Goal: Task Accomplishment & Management: Use online tool/utility

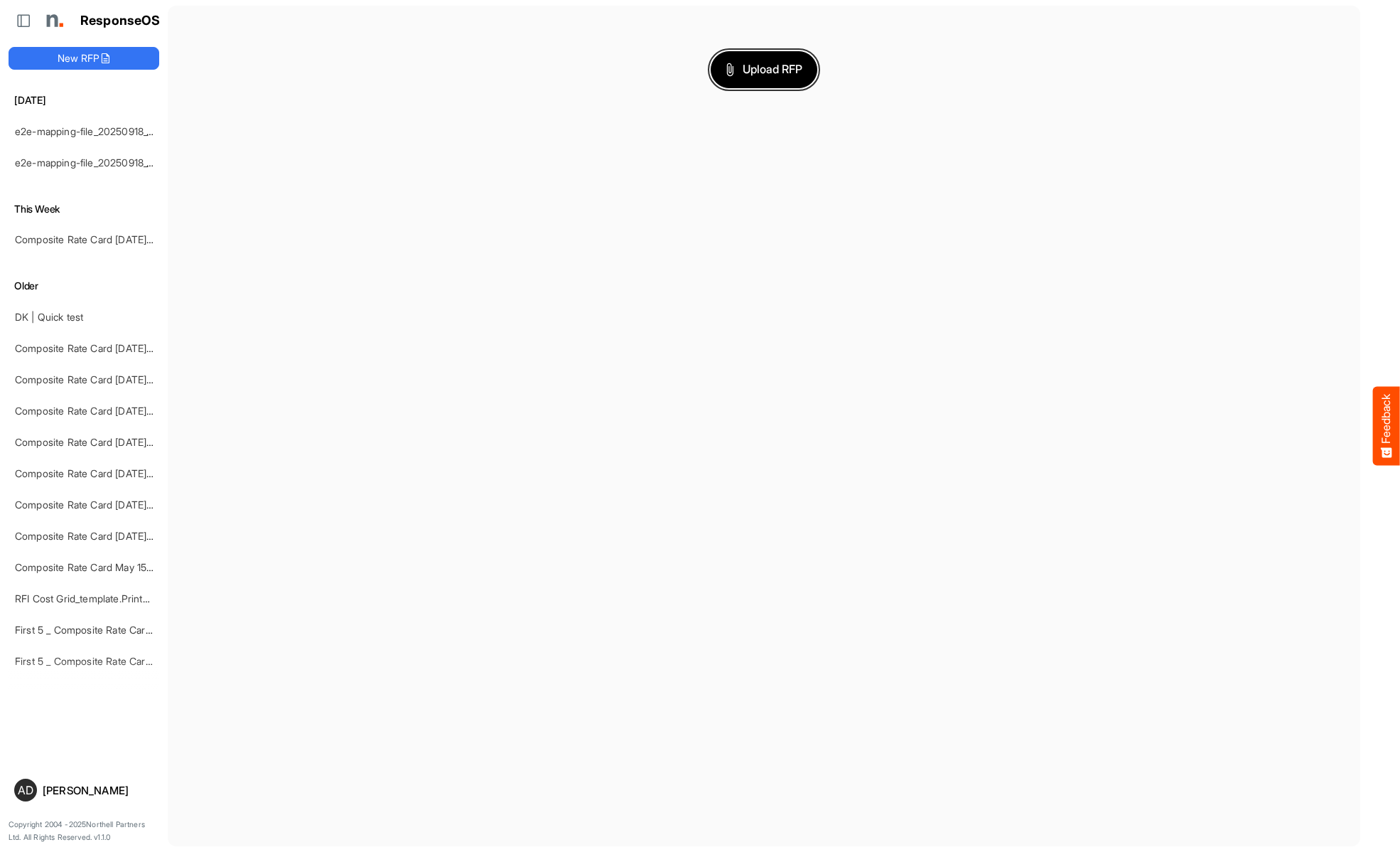
click at [764, 69] on span "Upload RFP" at bounding box center [763, 70] width 76 height 18
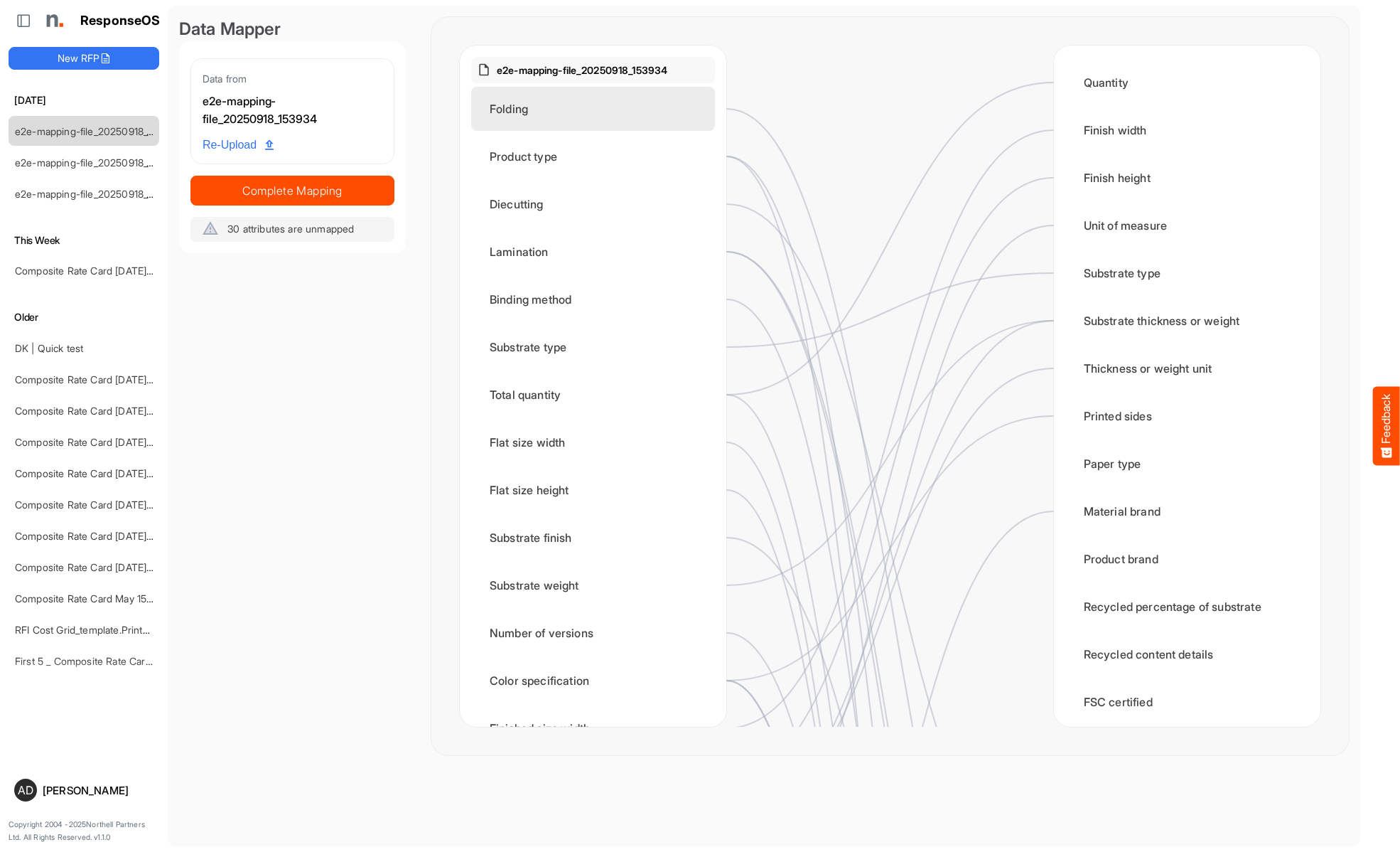
click at [597, 109] on div "Folding" at bounding box center [592, 109] width 244 height 44
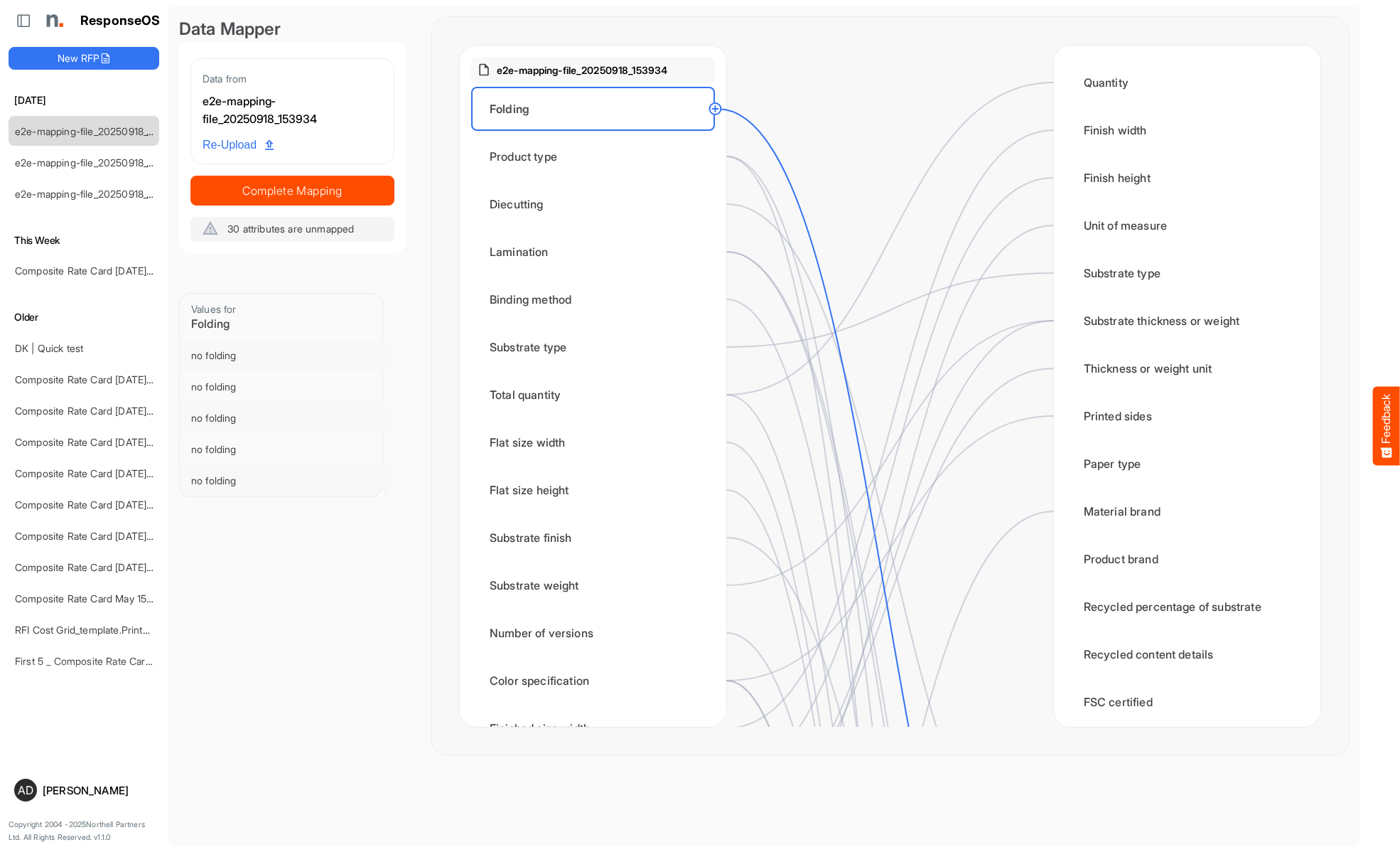
scroll to position [427, 0]
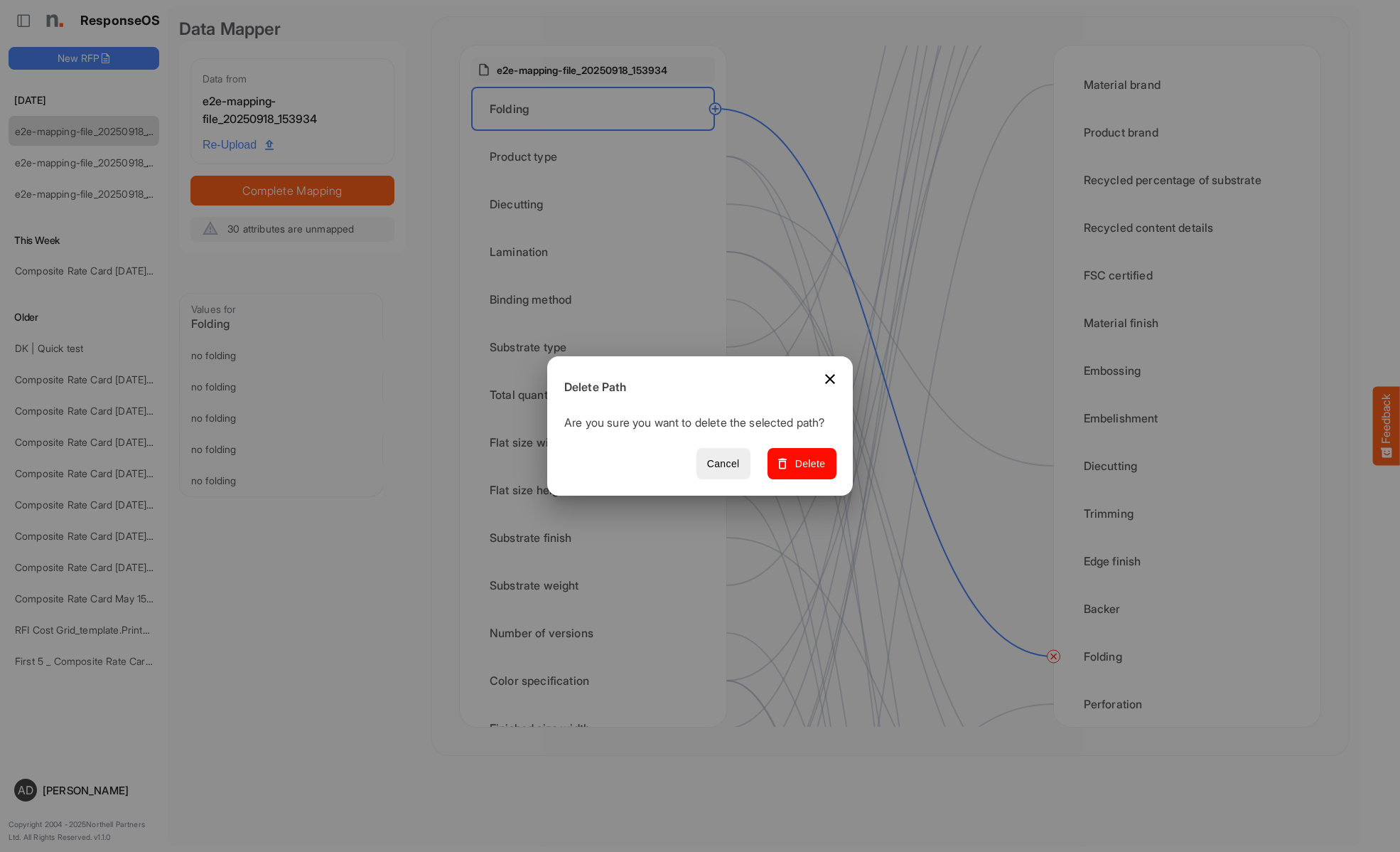
click at [807, 471] on span "Delete" at bounding box center [802, 463] width 48 height 17
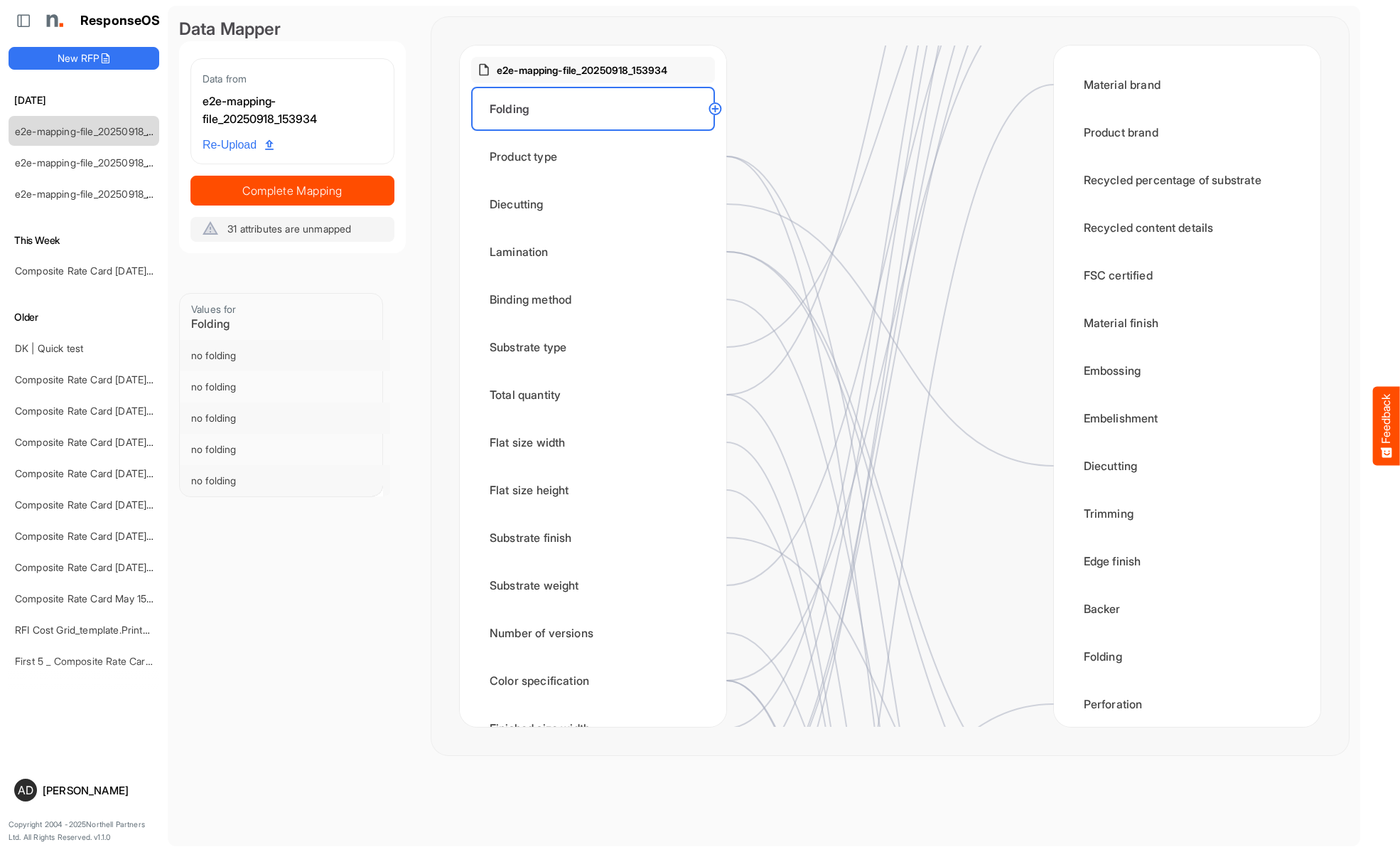
click at [597, 156] on div "Product type" at bounding box center [592, 156] width 244 height 44
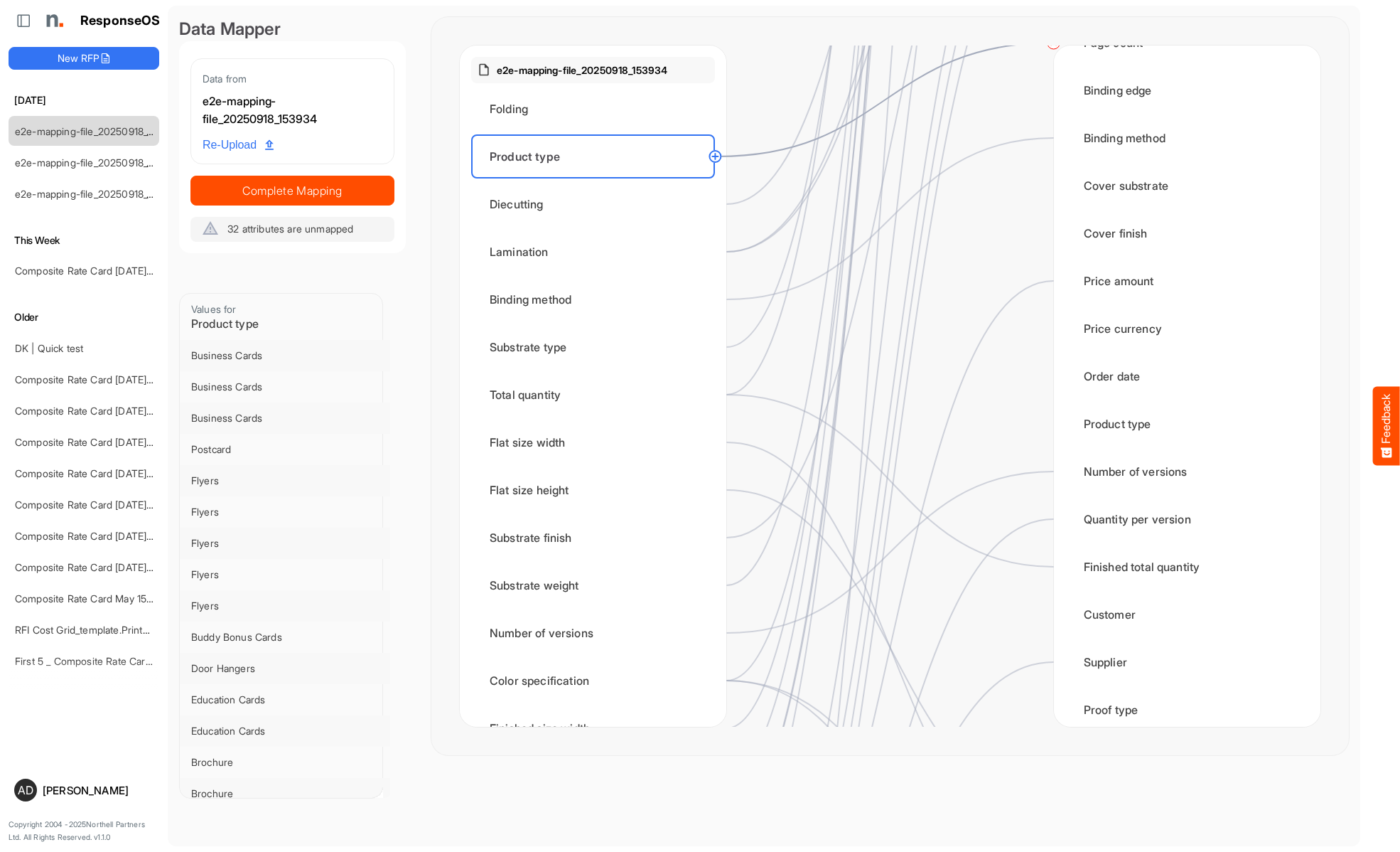
scroll to position [1137, 0]
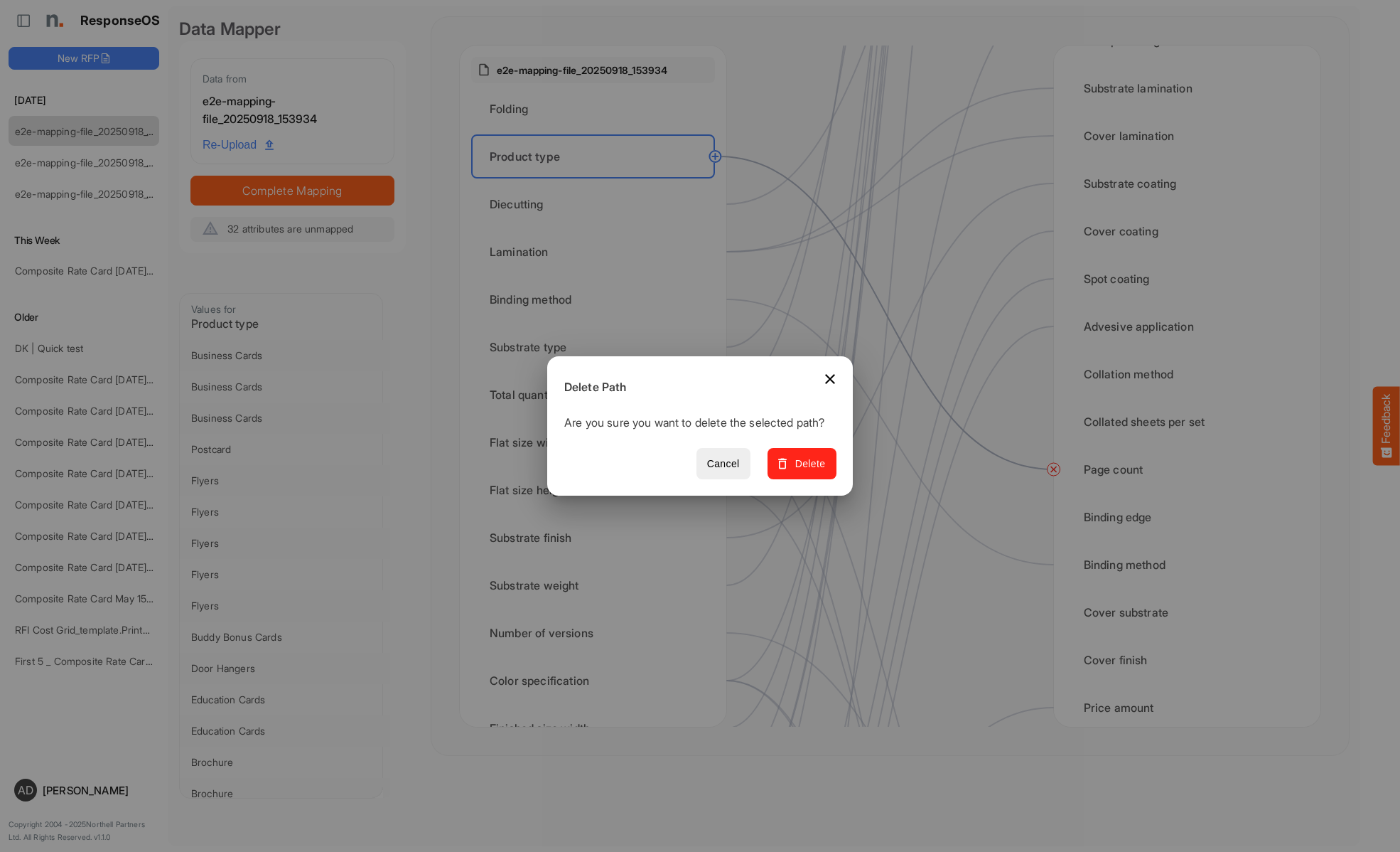
click at [807, 471] on span "Delete" at bounding box center [802, 463] width 48 height 17
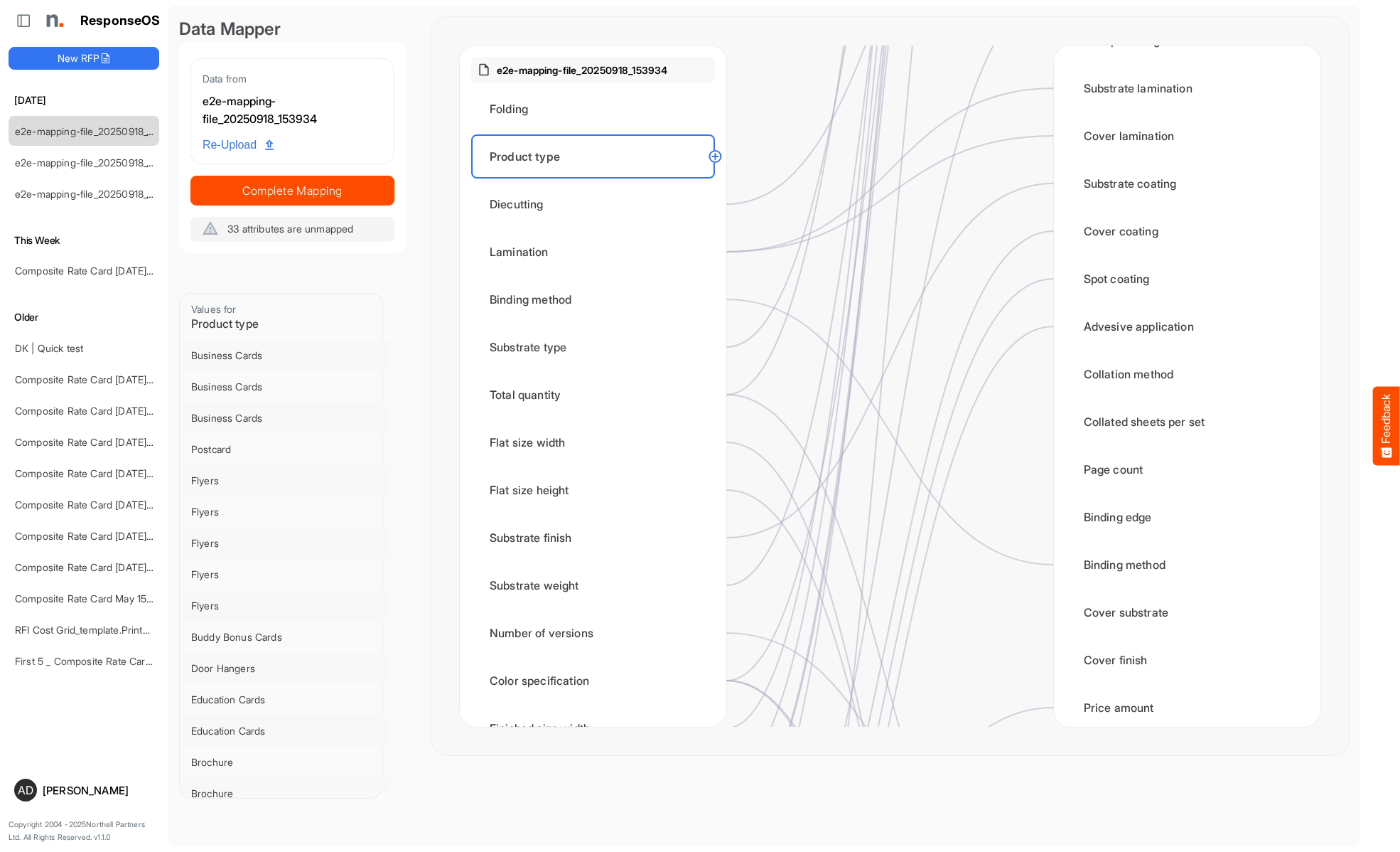
click at [597, 204] on div "Diecutting" at bounding box center [592, 204] width 244 height 44
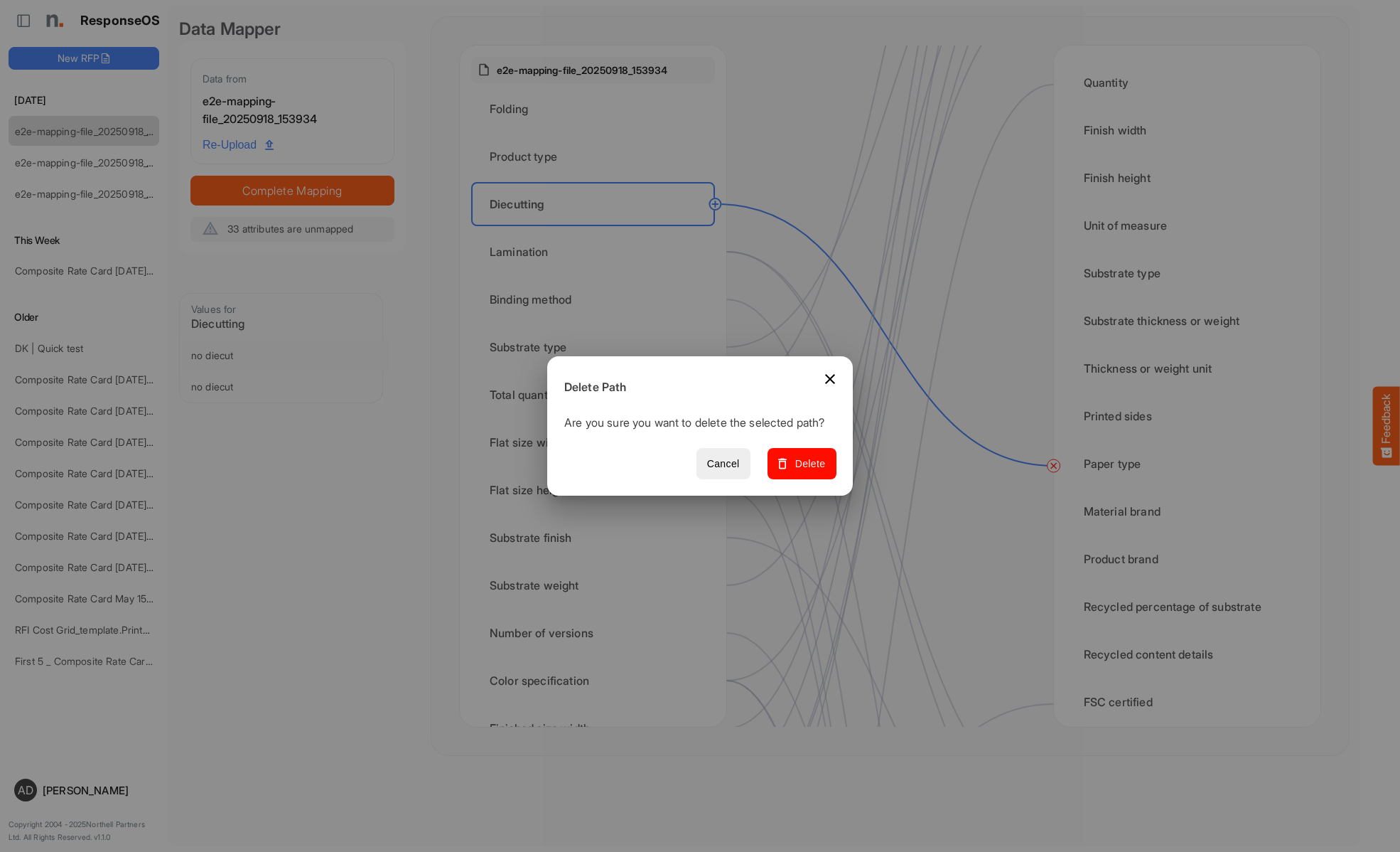
scroll to position [427, 0]
click at [807, 471] on span "Delete" at bounding box center [802, 463] width 48 height 17
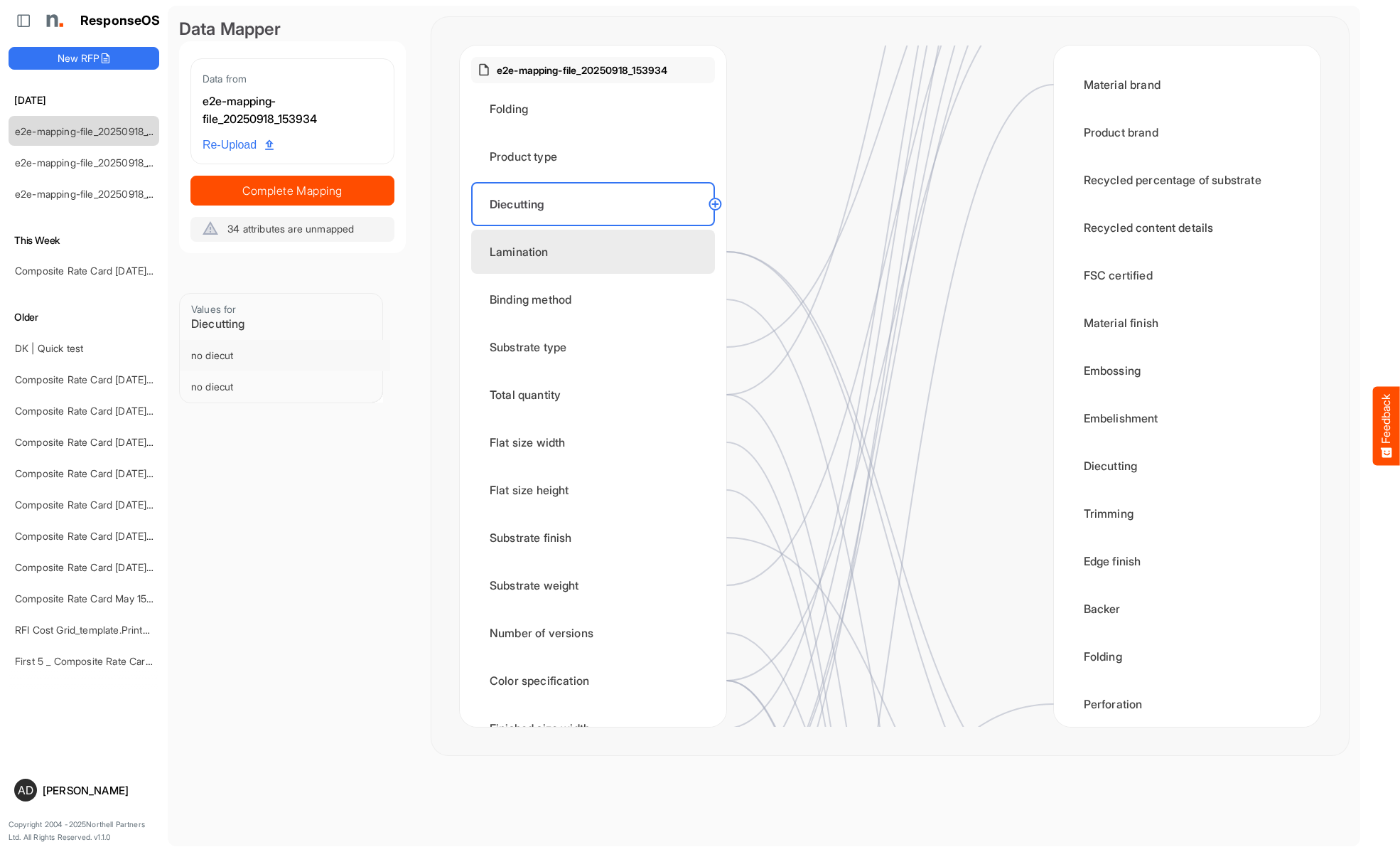
click at [597, 251] on div "Lamination" at bounding box center [592, 252] width 244 height 44
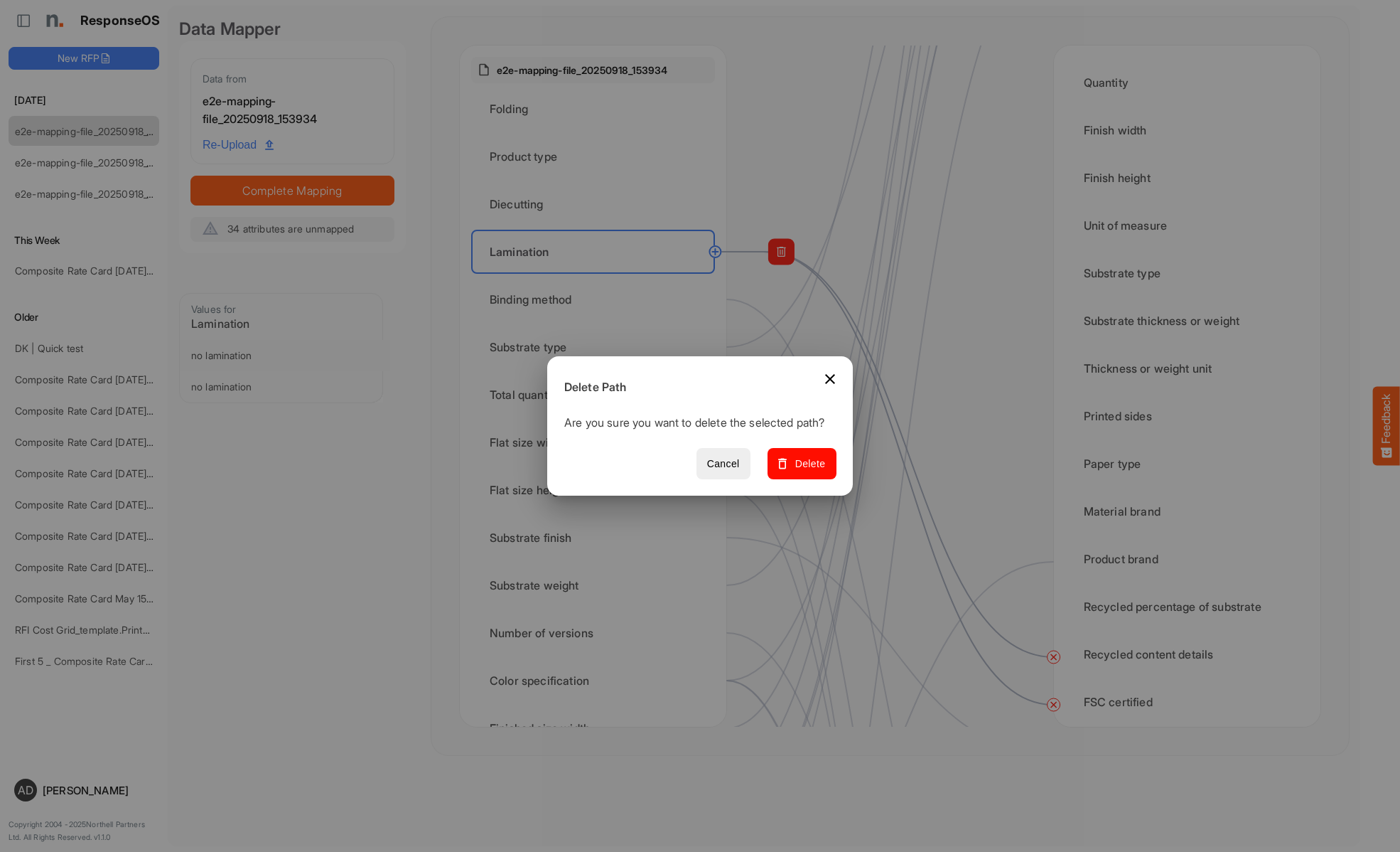
scroll to position [569, 0]
click at [807, 471] on span "Delete" at bounding box center [802, 463] width 48 height 17
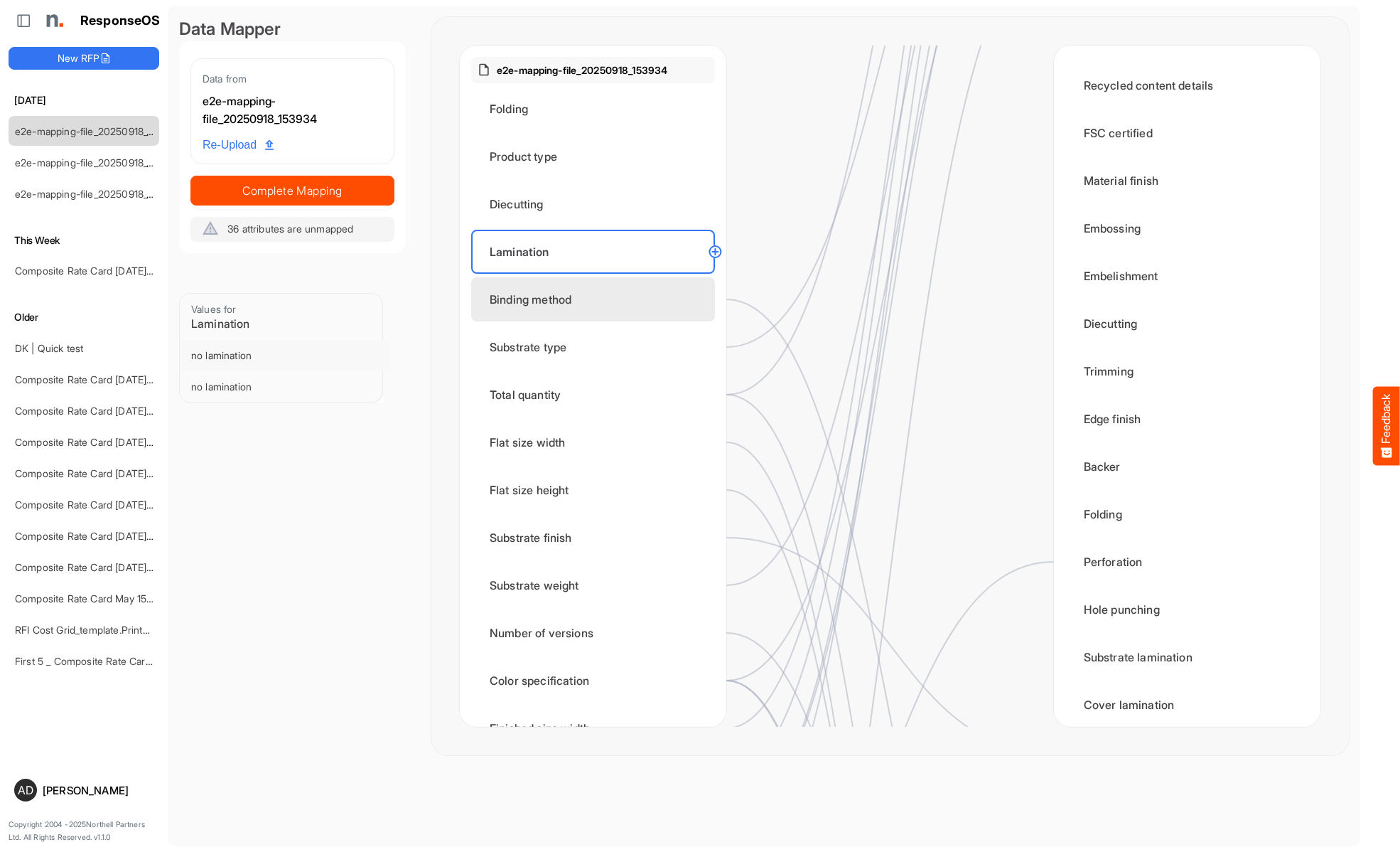
click at [597, 299] on div "Binding method" at bounding box center [592, 299] width 244 height 44
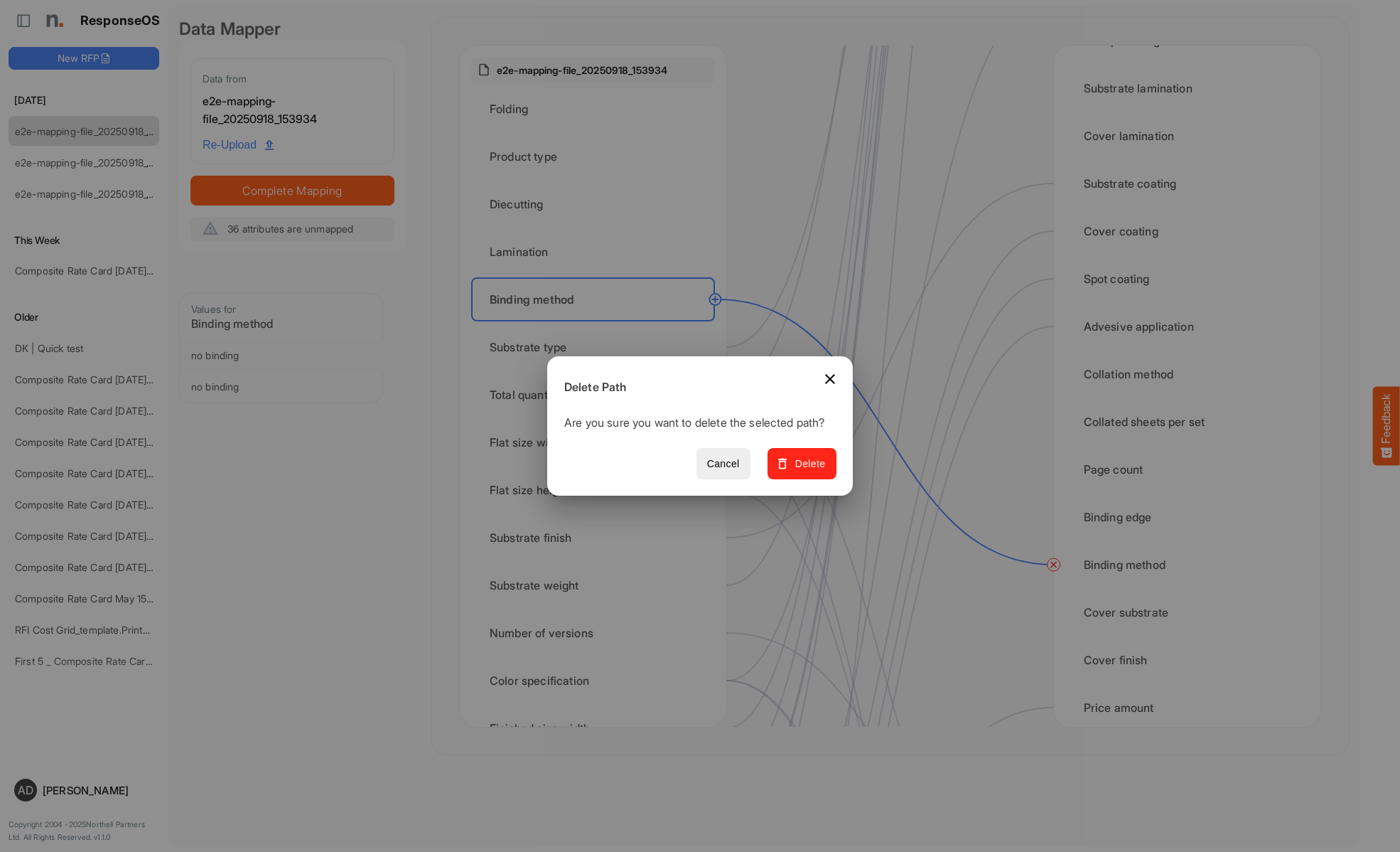
click at [807, 471] on span "Delete" at bounding box center [802, 463] width 48 height 17
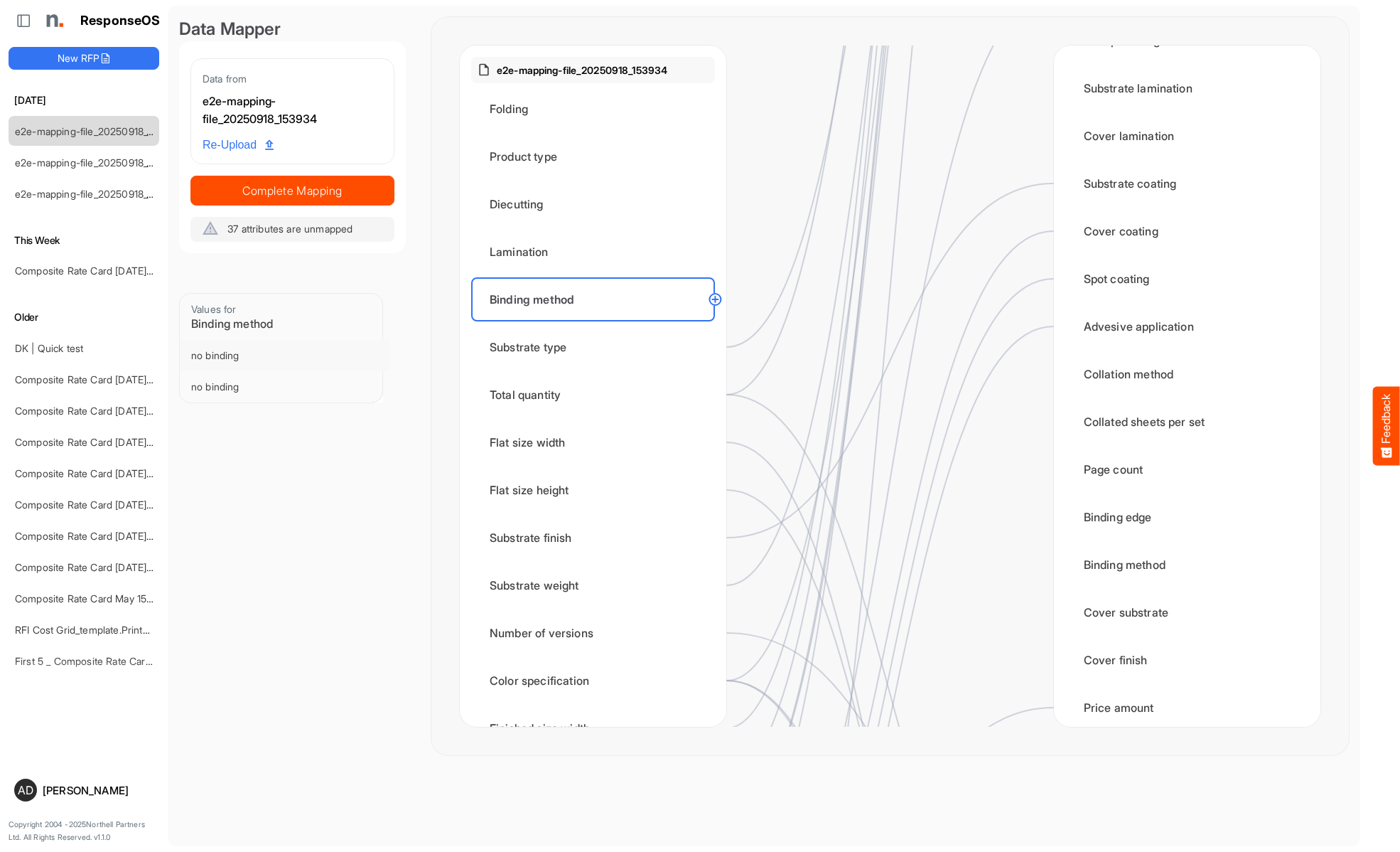
click at [597, 347] on div "Substrate type" at bounding box center [592, 347] width 244 height 44
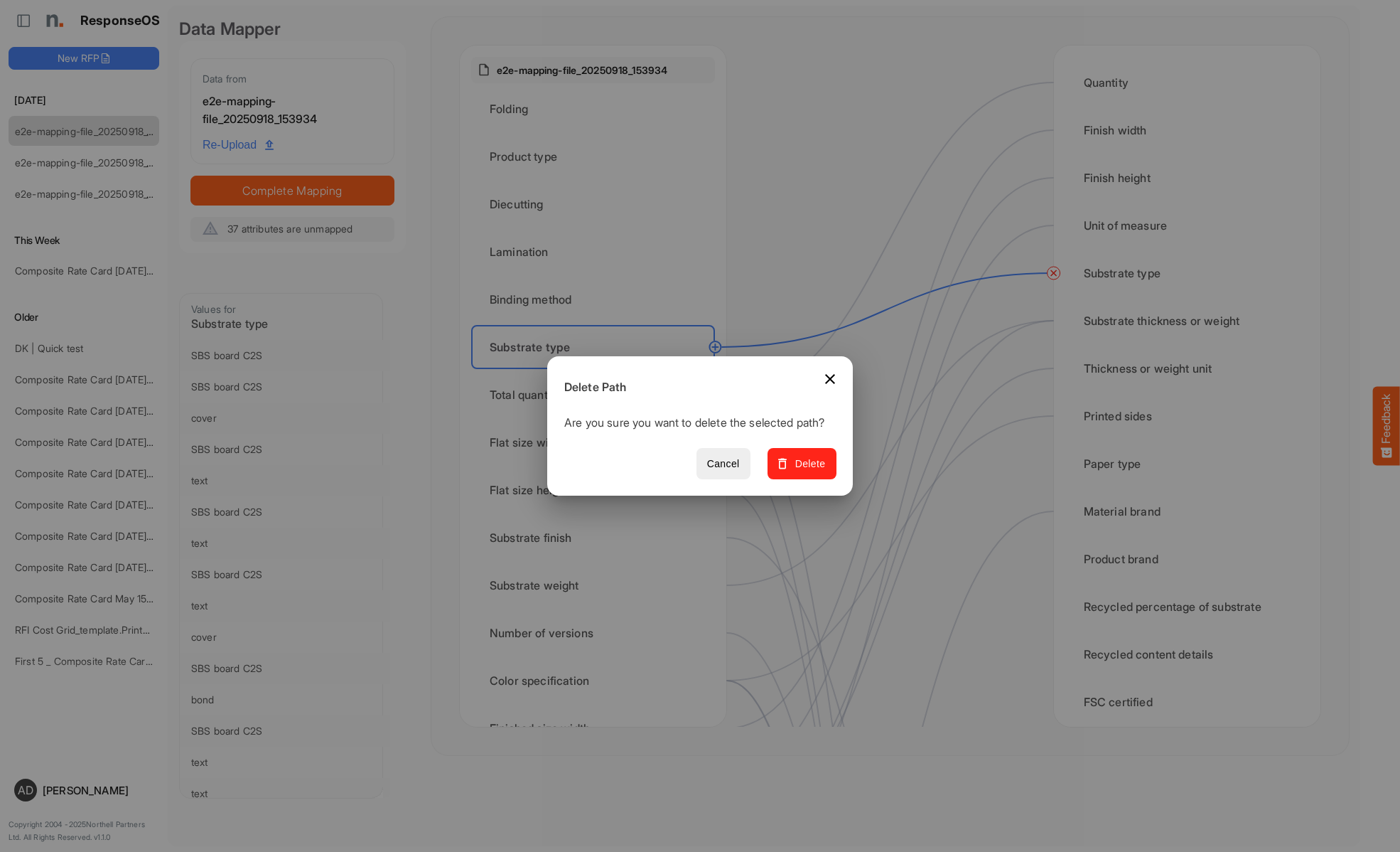
click at [807, 471] on span "Delete" at bounding box center [802, 463] width 48 height 17
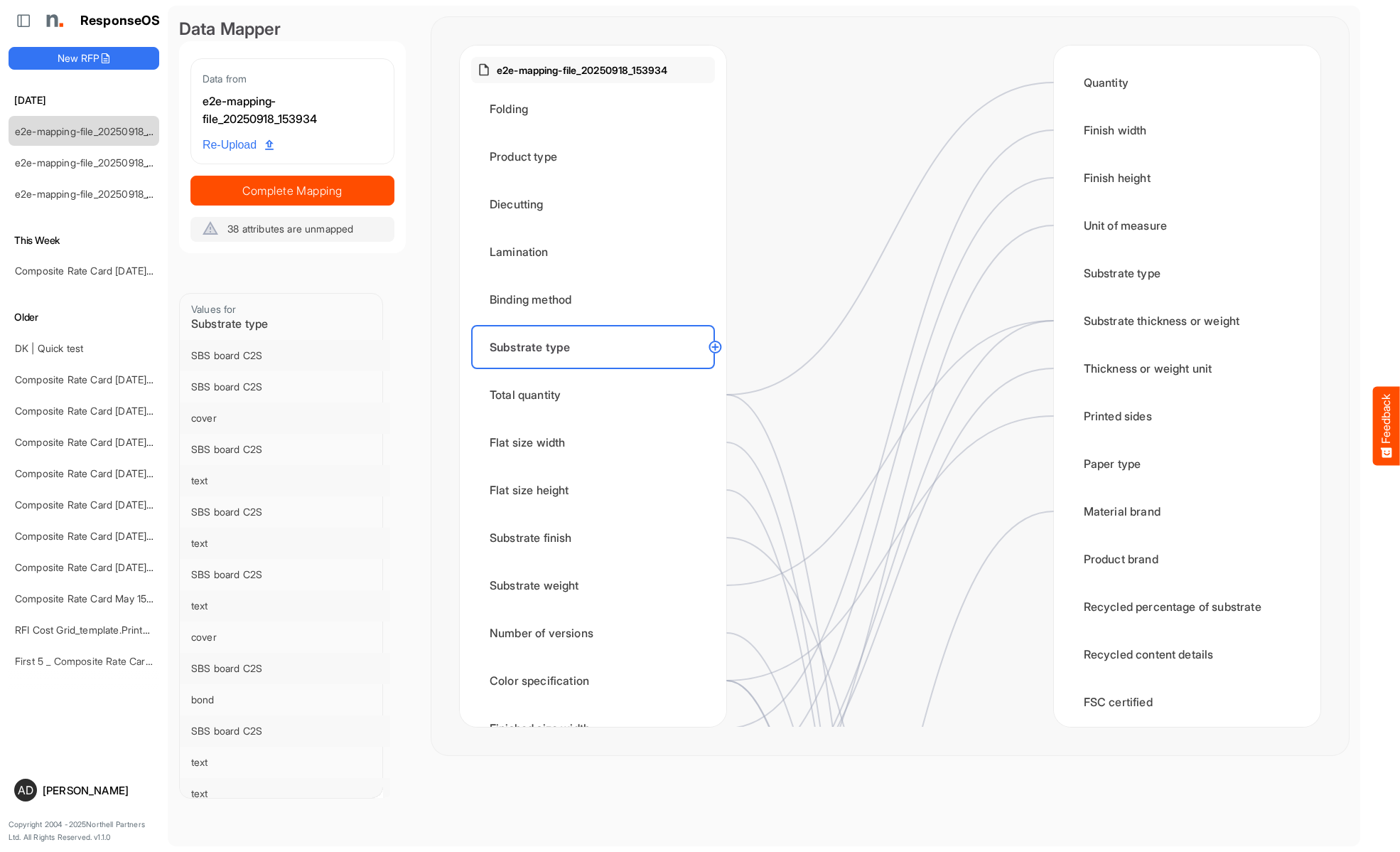
click at [597, 395] on div "Total quantity" at bounding box center [592, 395] width 244 height 44
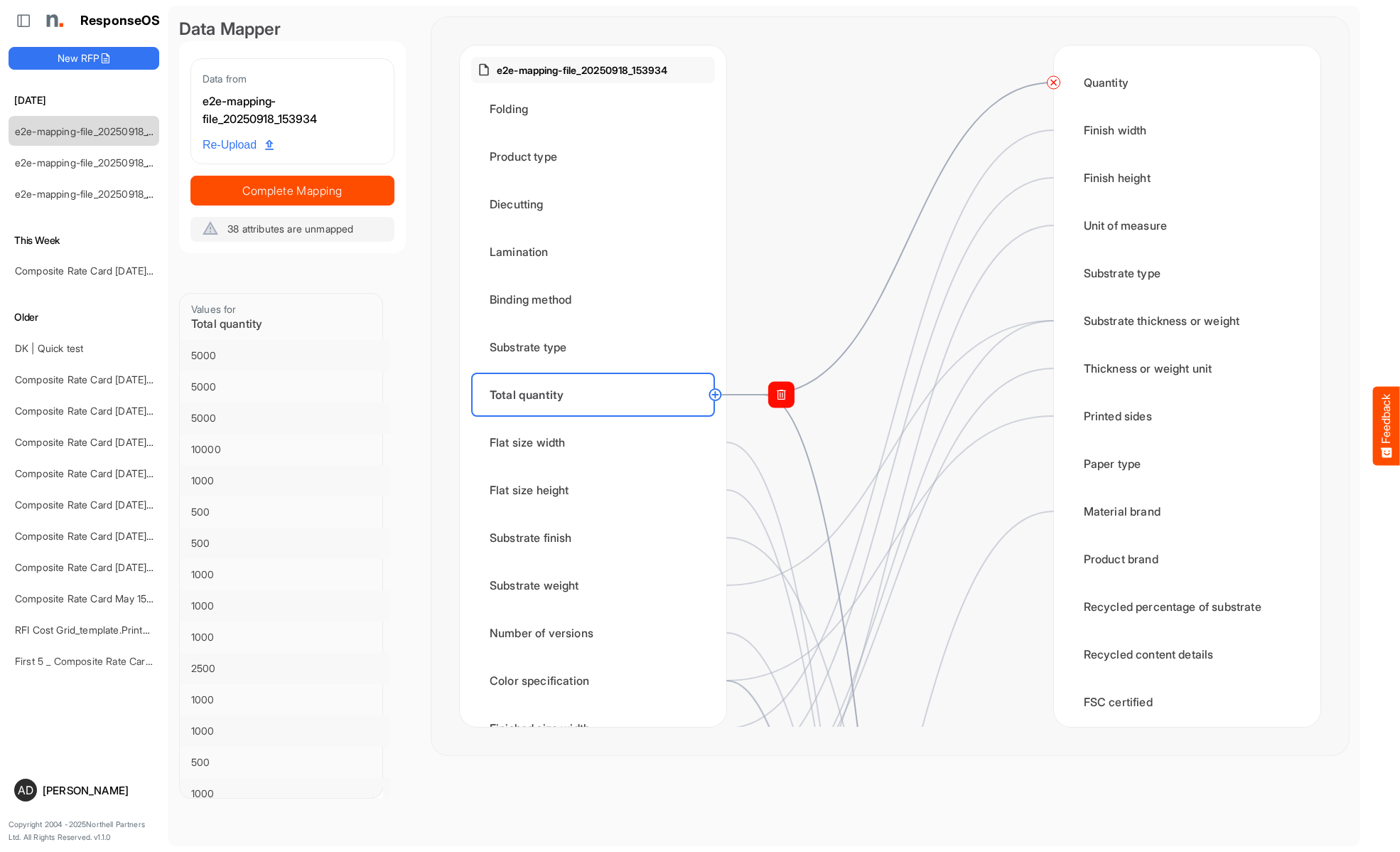
click at [1053, 83] on circle at bounding box center [1053, 82] width 17 height 17
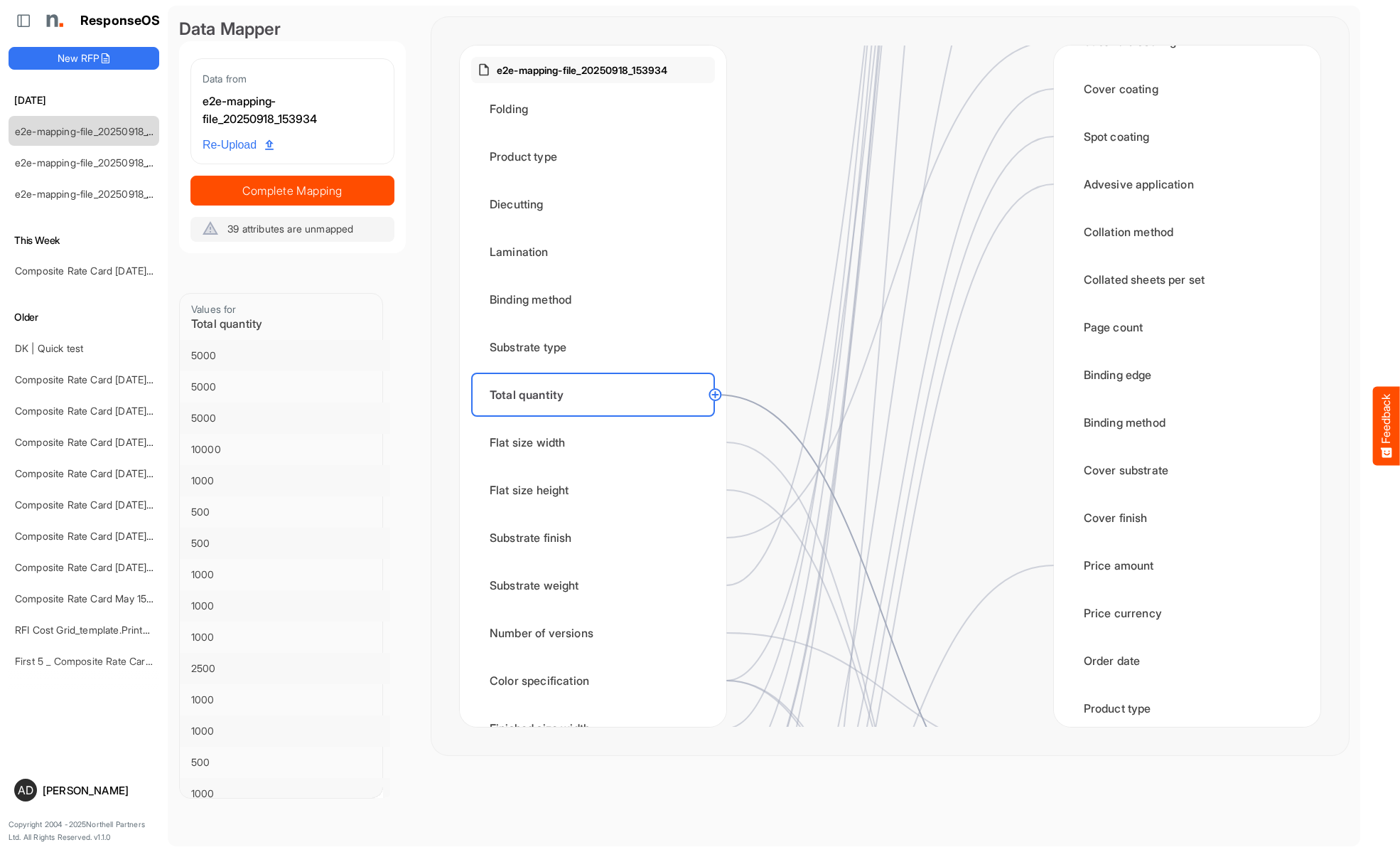
scroll to position [1564, 0]
click at [597, 443] on div "Flat size width" at bounding box center [592, 443] width 244 height 44
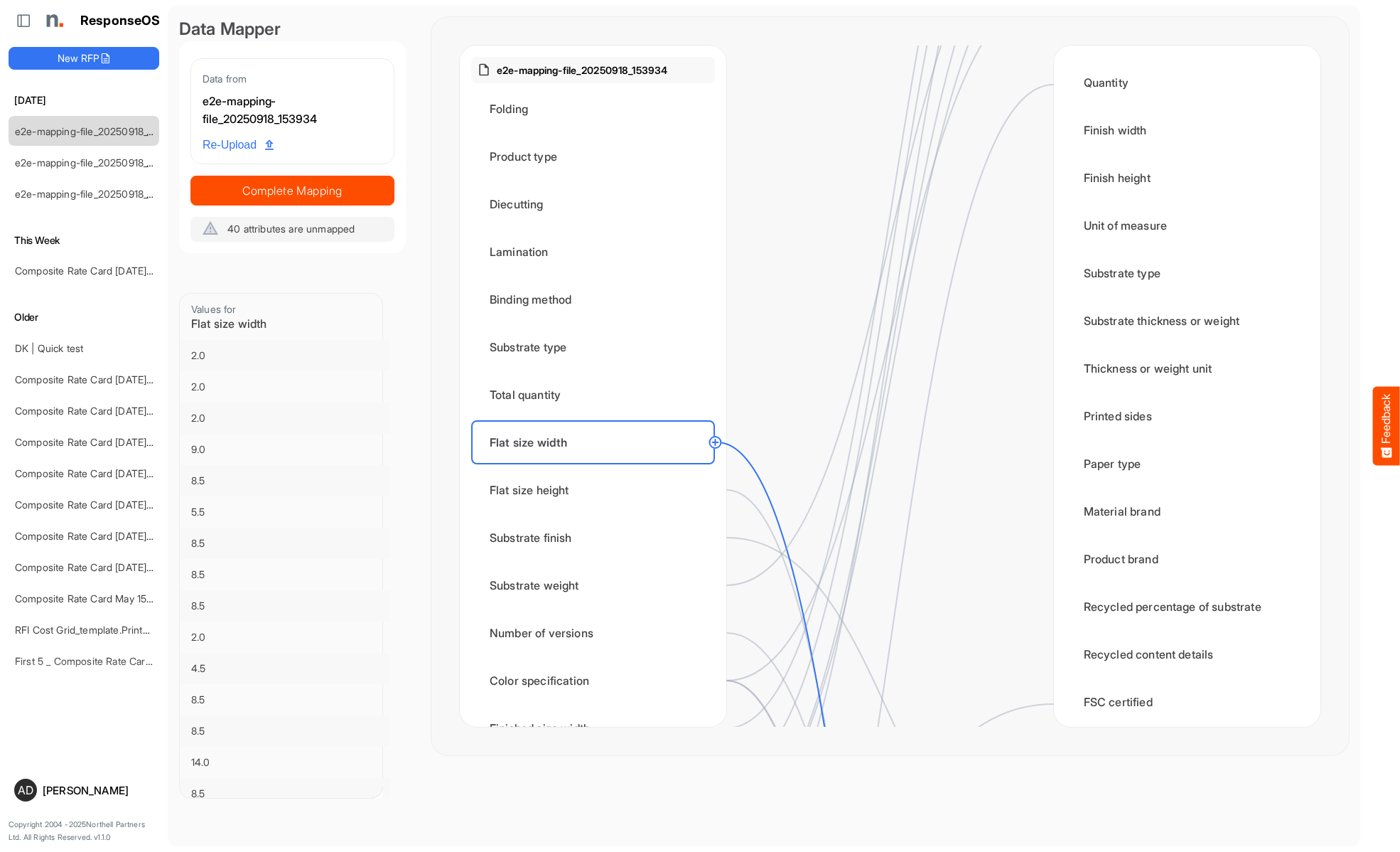
scroll to position [1706, 0]
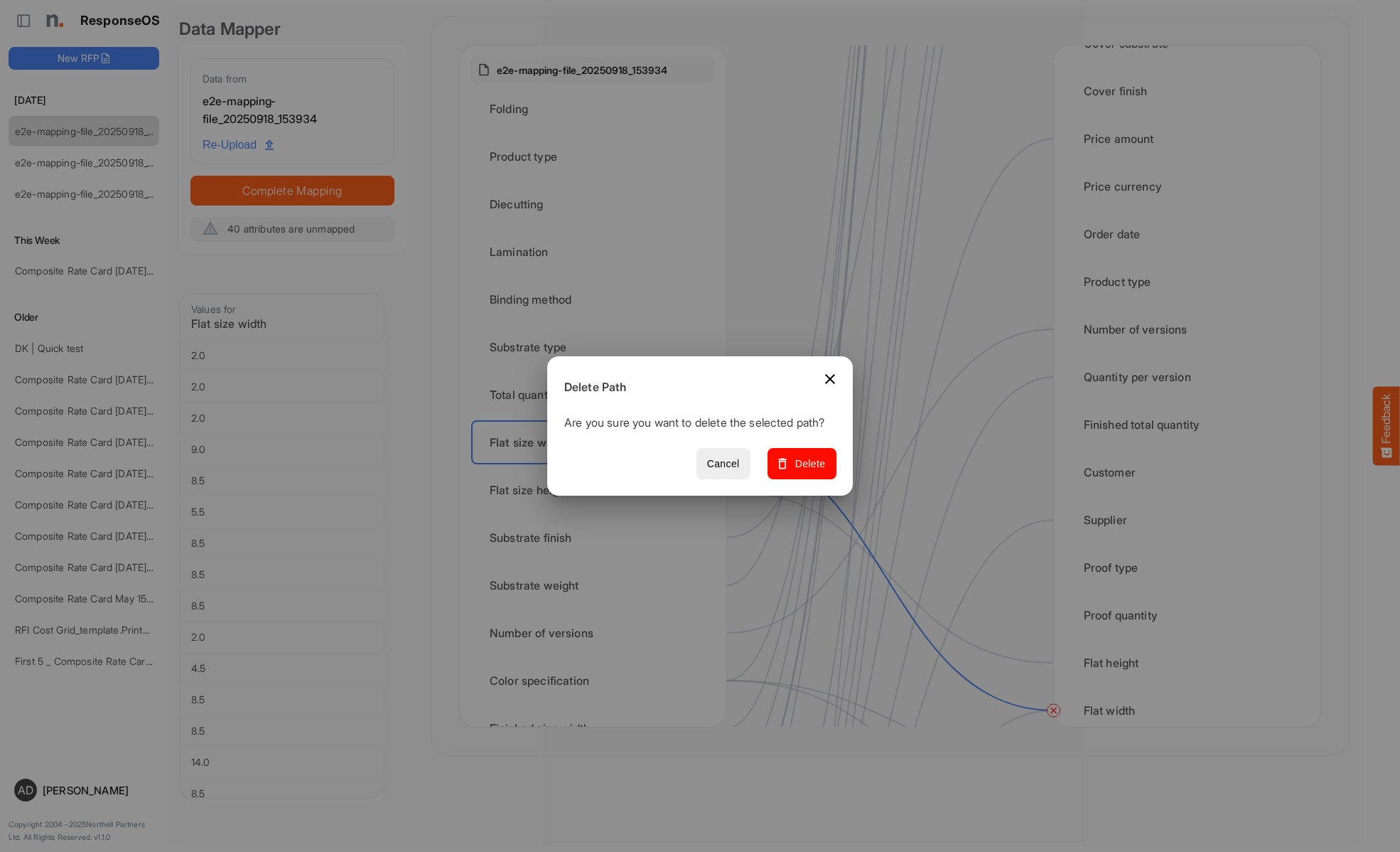
click at [807, 471] on span "Delete" at bounding box center [802, 463] width 48 height 17
click at [597, 489] on div "Flat size height" at bounding box center [592, 489] width 244 height 44
click at [807, 471] on span "Delete" at bounding box center [802, 463] width 48 height 17
click at [597, 537] on div "Substrate finish" at bounding box center [592, 537] width 244 height 44
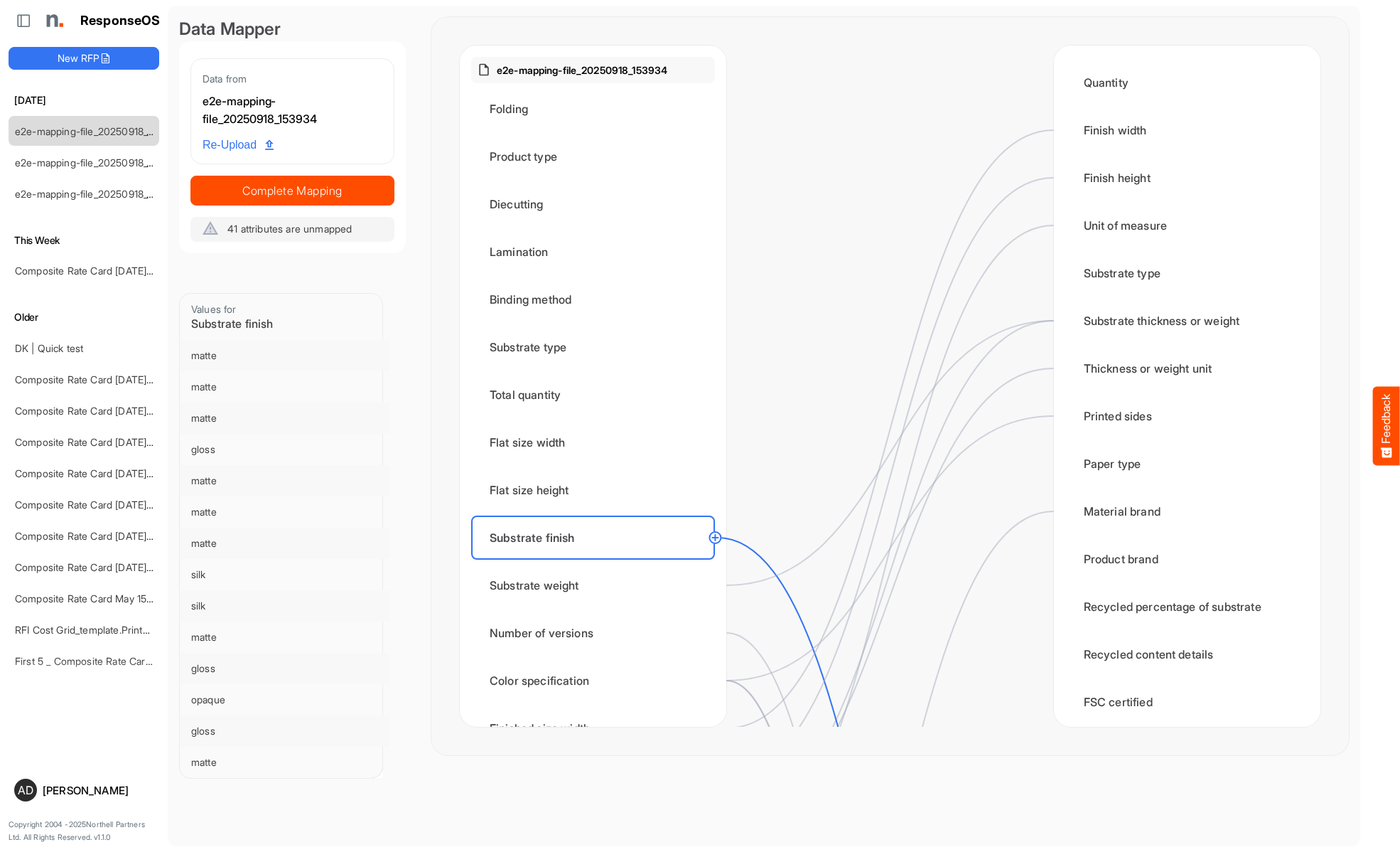
scroll to position [853, 0]
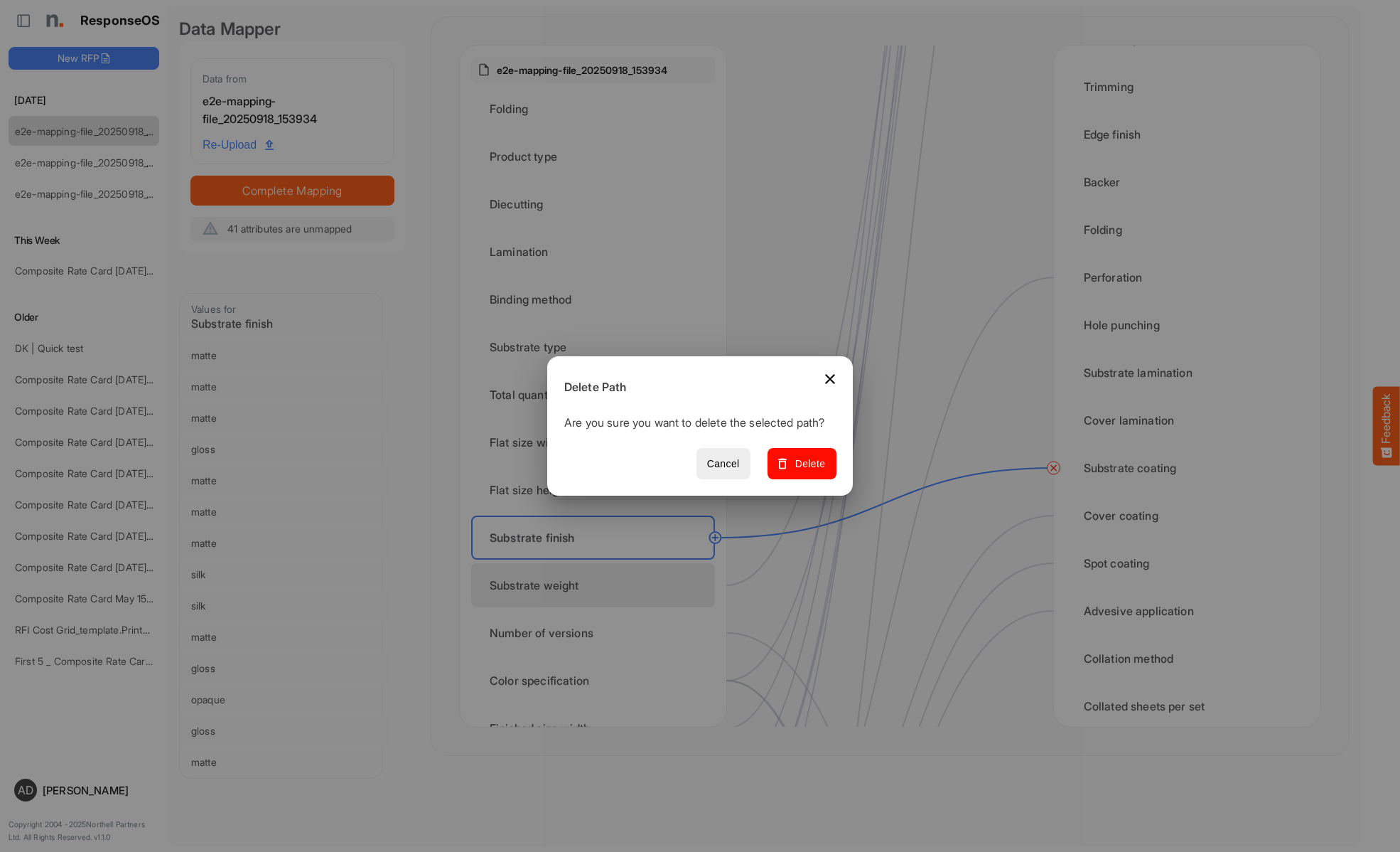
click at [807, 471] on span "Delete" at bounding box center [802, 463] width 48 height 17
click at [597, 585] on div "Substrate weight" at bounding box center [592, 585] width 244 height 44
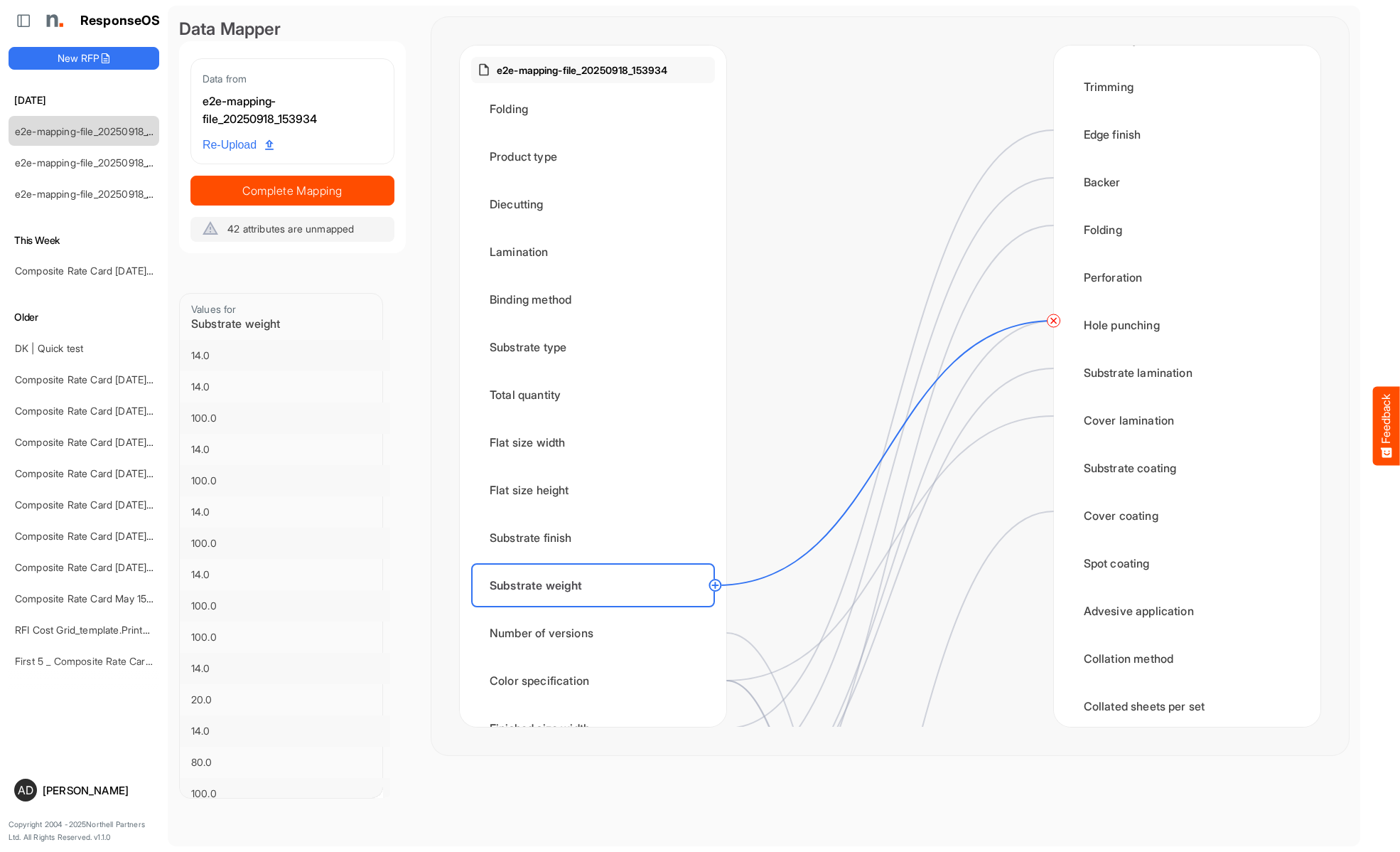
scroll to position [0, 0]
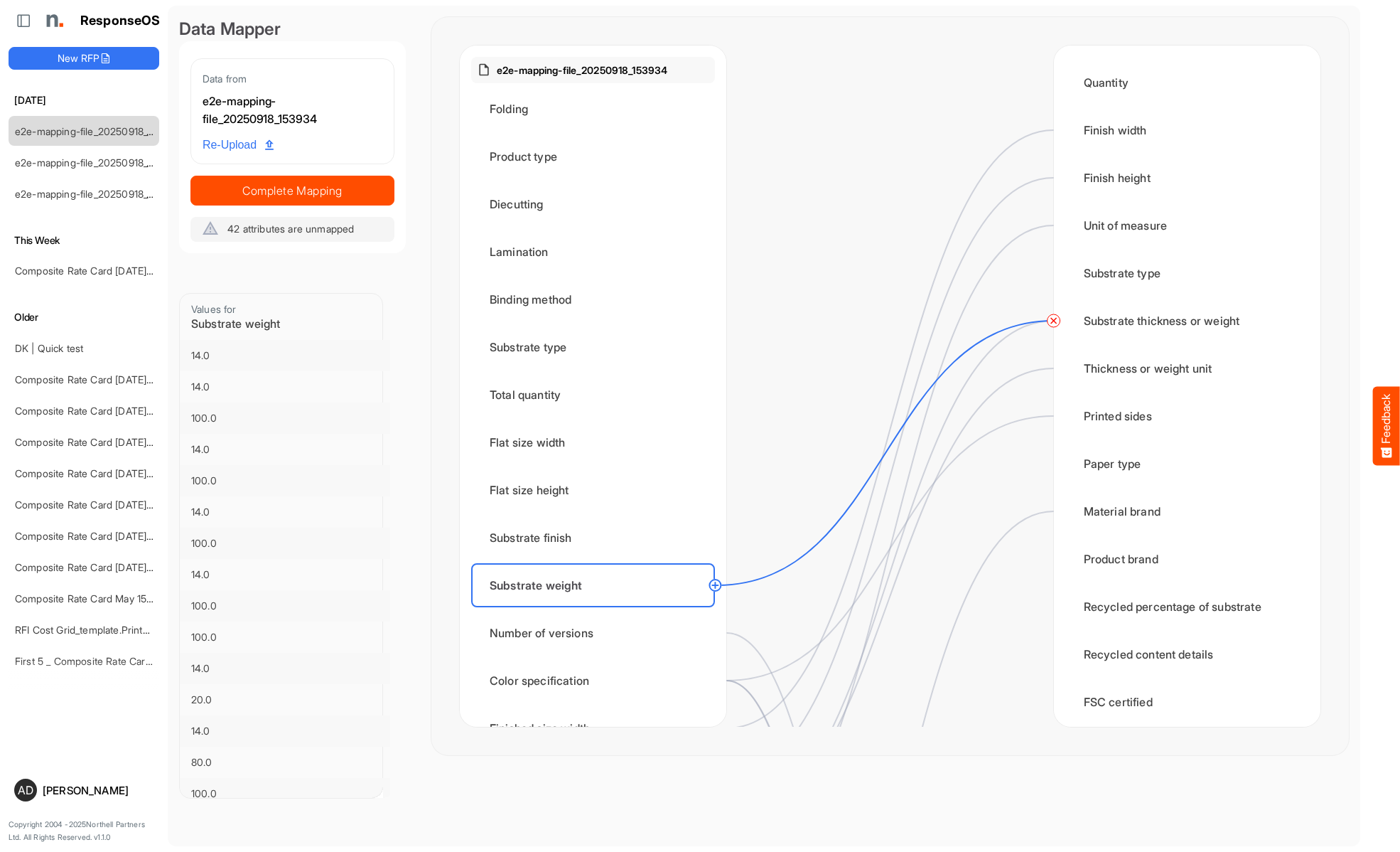
click at [1053, 320] on circle at bounding box center [1053, 320] width 17 height 17
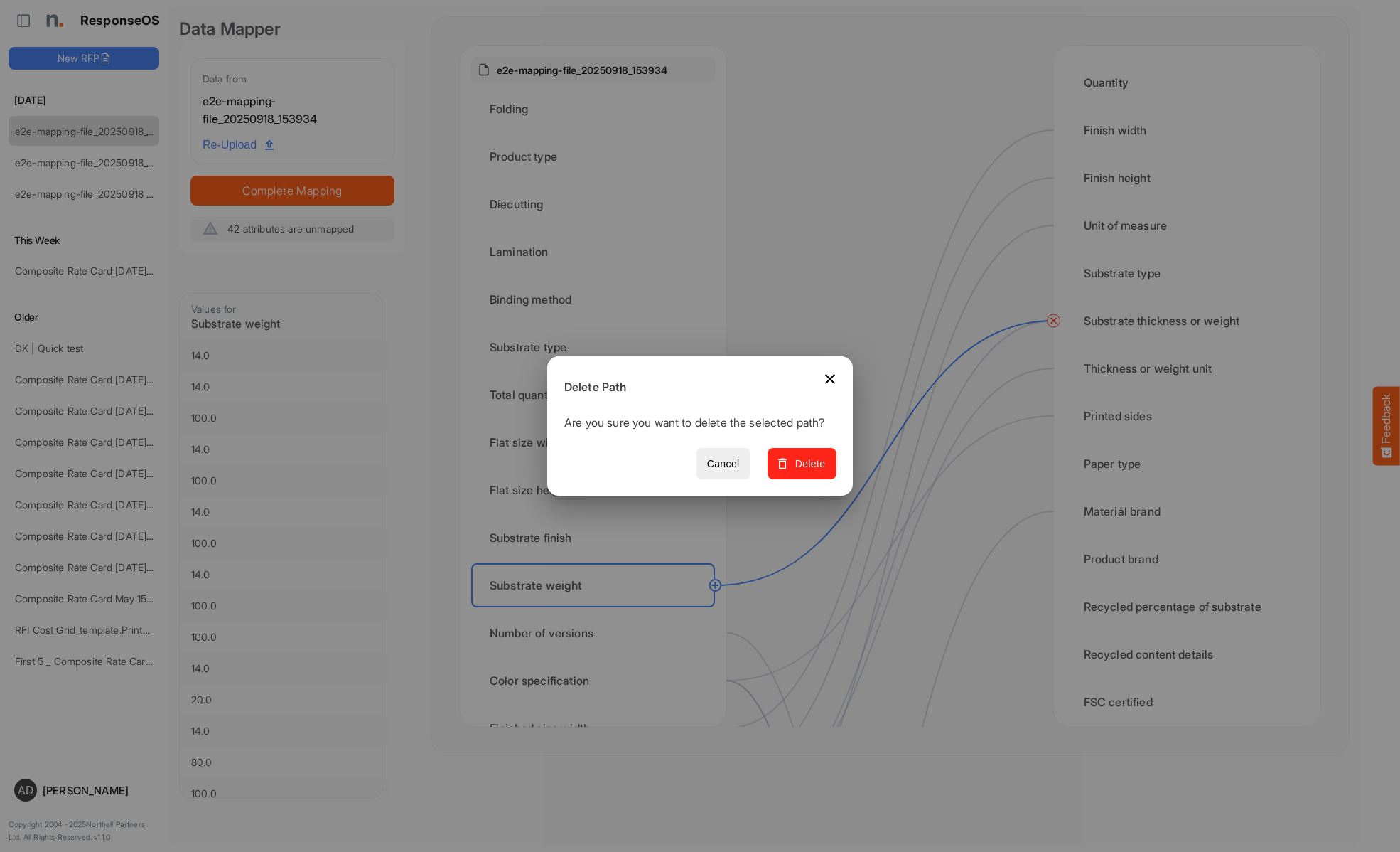
click at [807, 471] on span "Delete" at bounding box center [802, 463] width 48 height 17
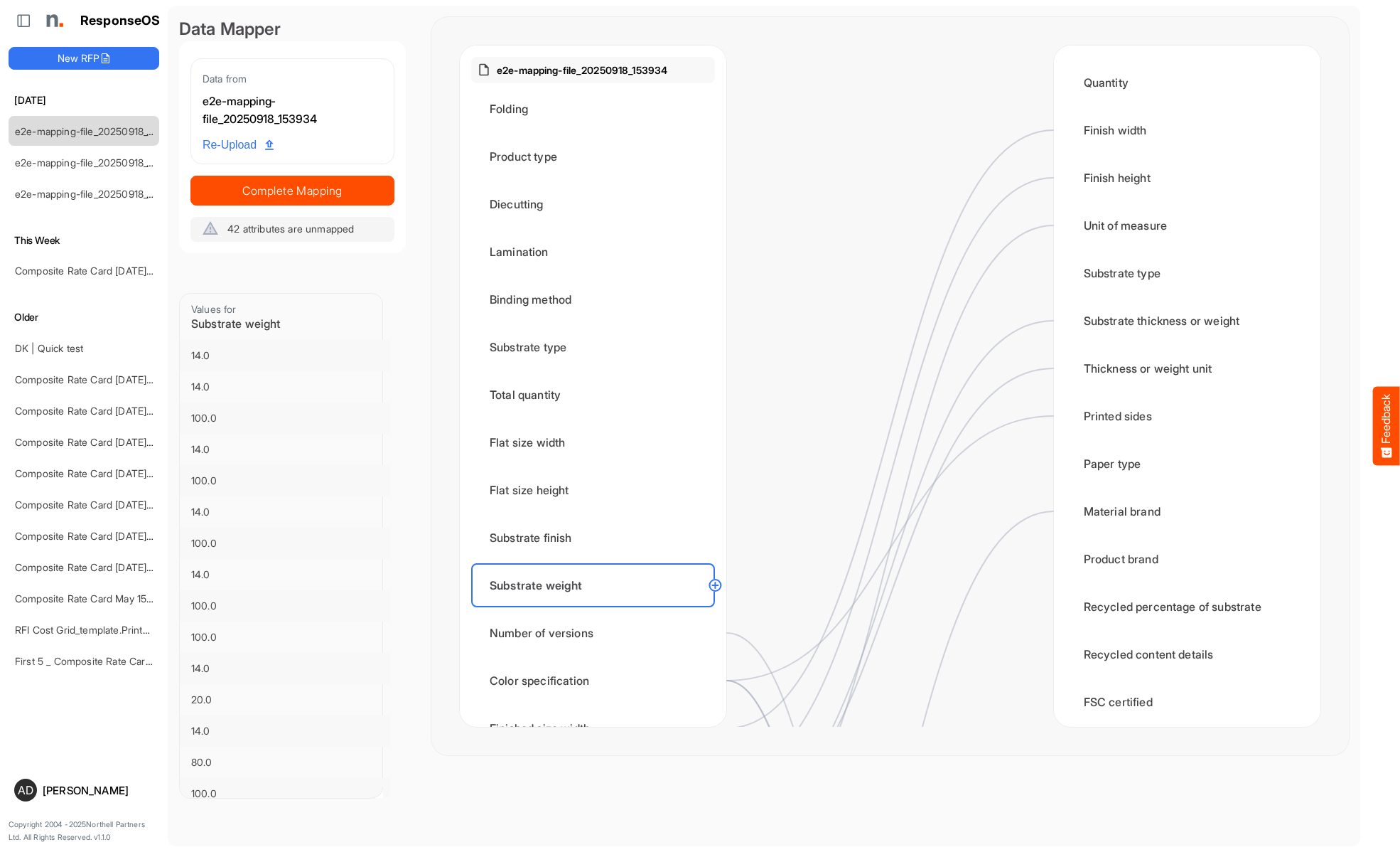
click at [597, 633] on div "Number of versions" at bounding box center [592, 633] width 244 height 44
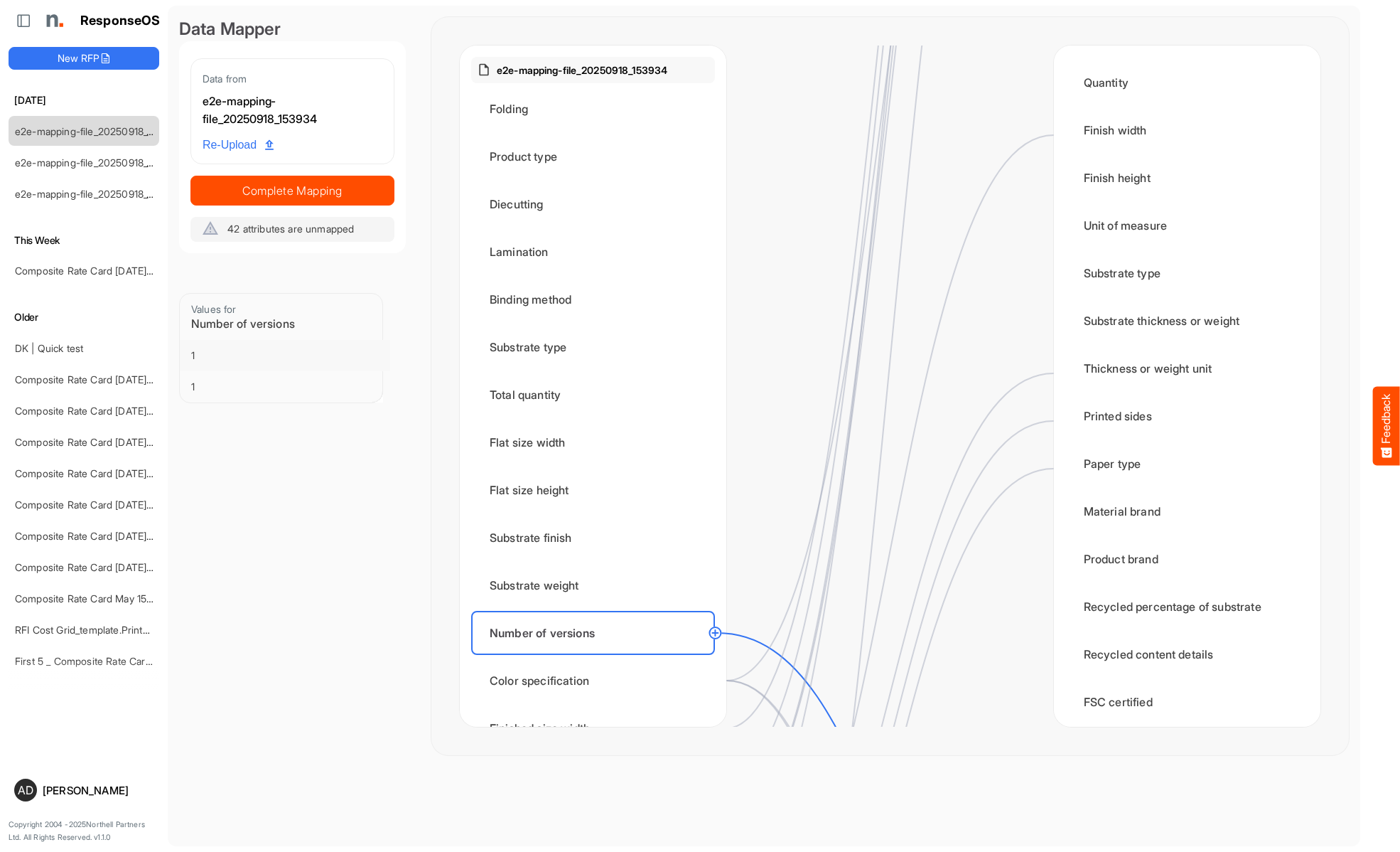
scroll to position [1564, 0]
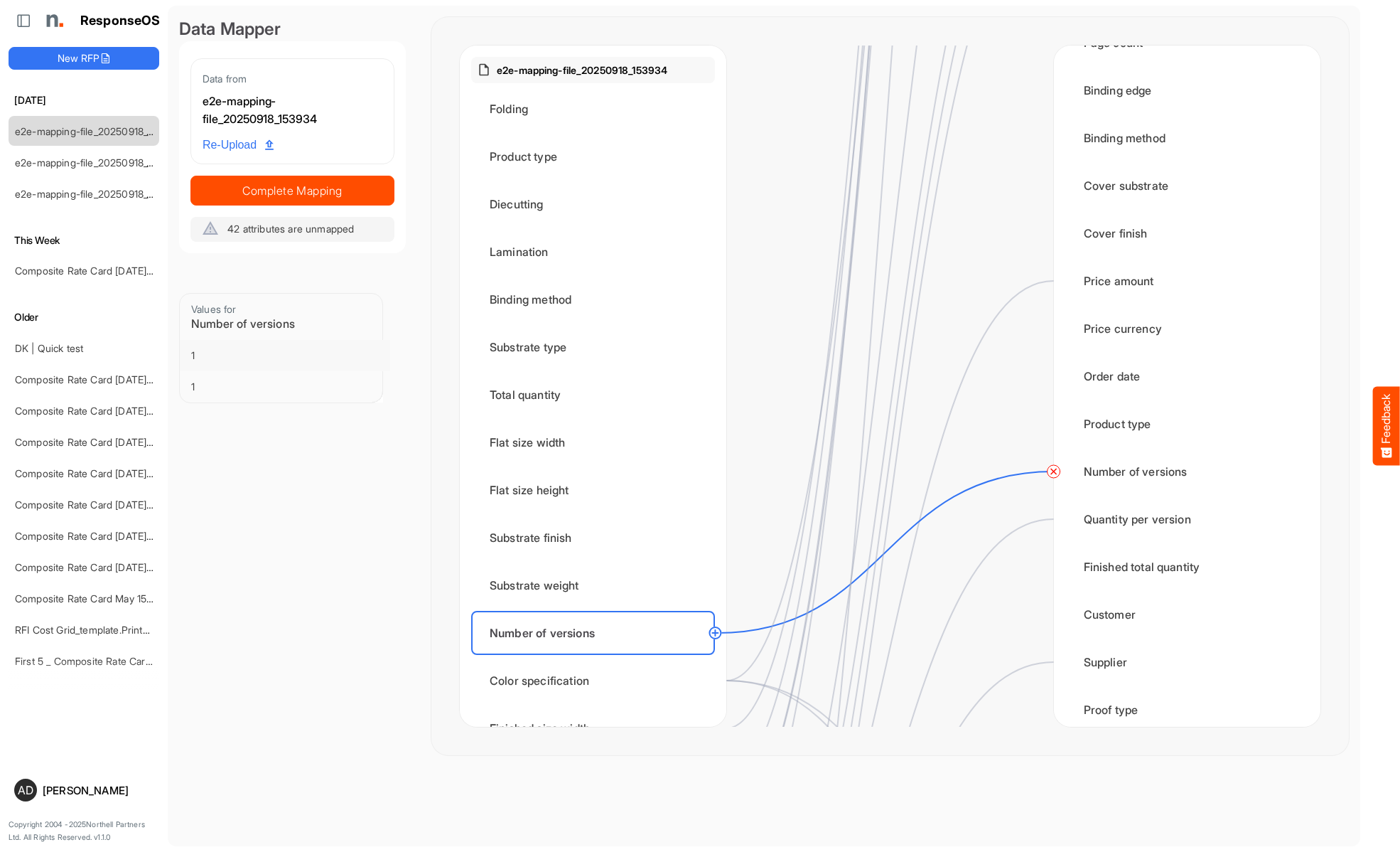
click at [597, 680] on div "Color specification" at bounding box center [592, 680] width 244 height 44
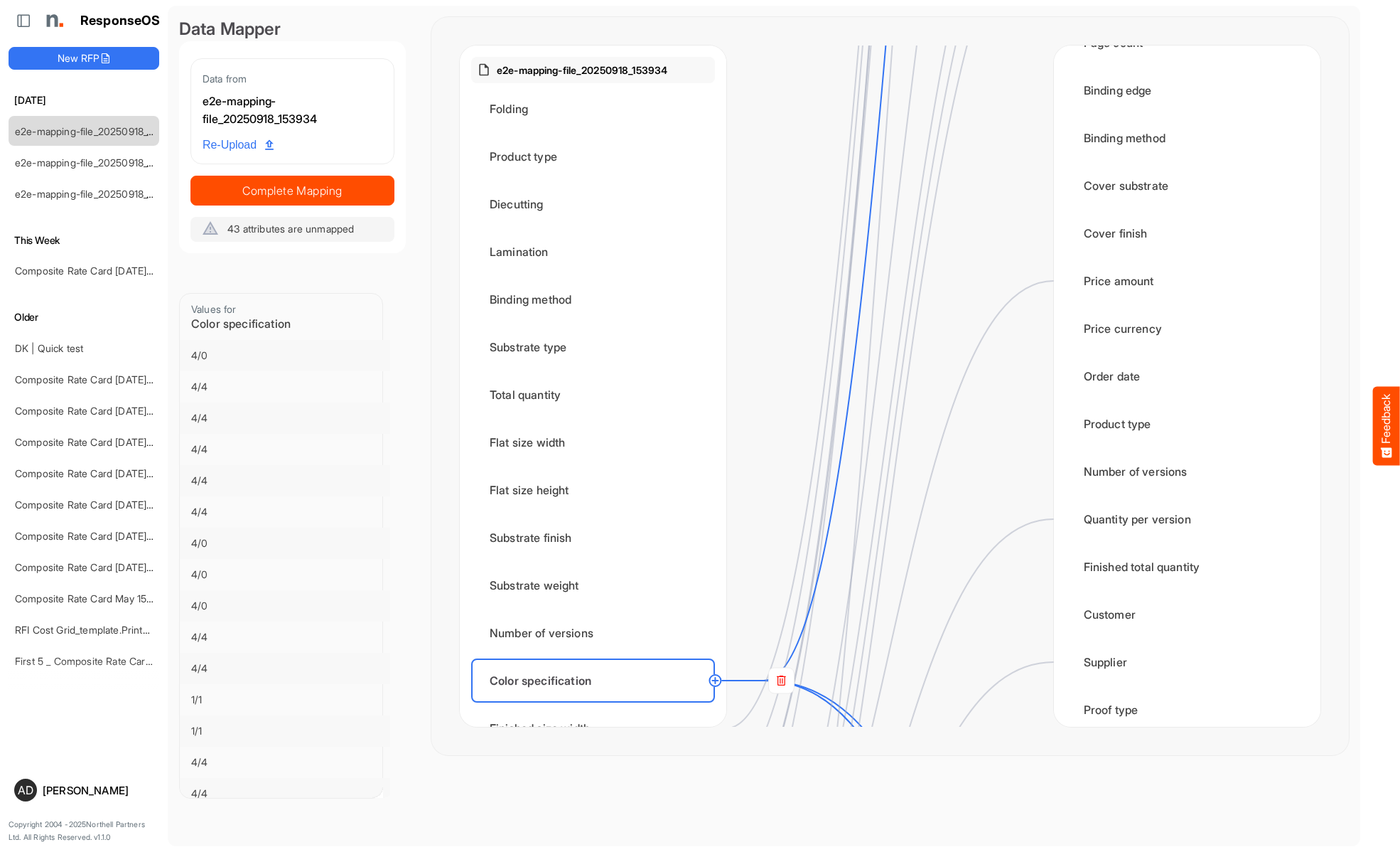
click at [781, 680] on rect at bounding box center [781, 680] width 26 height 26
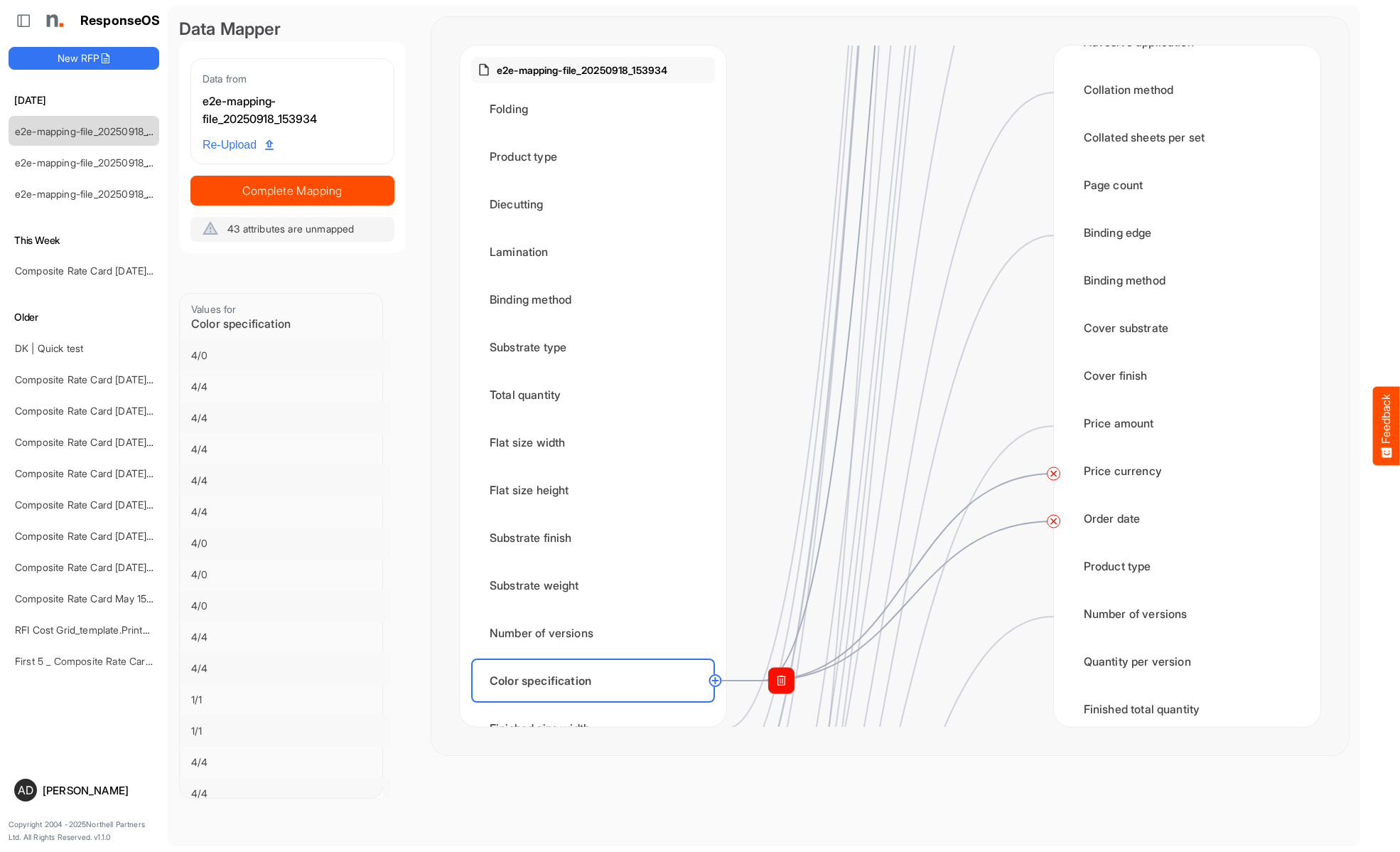
click at [1053, 474] on circle at bounding box center [1053, 473] width 17 height 17
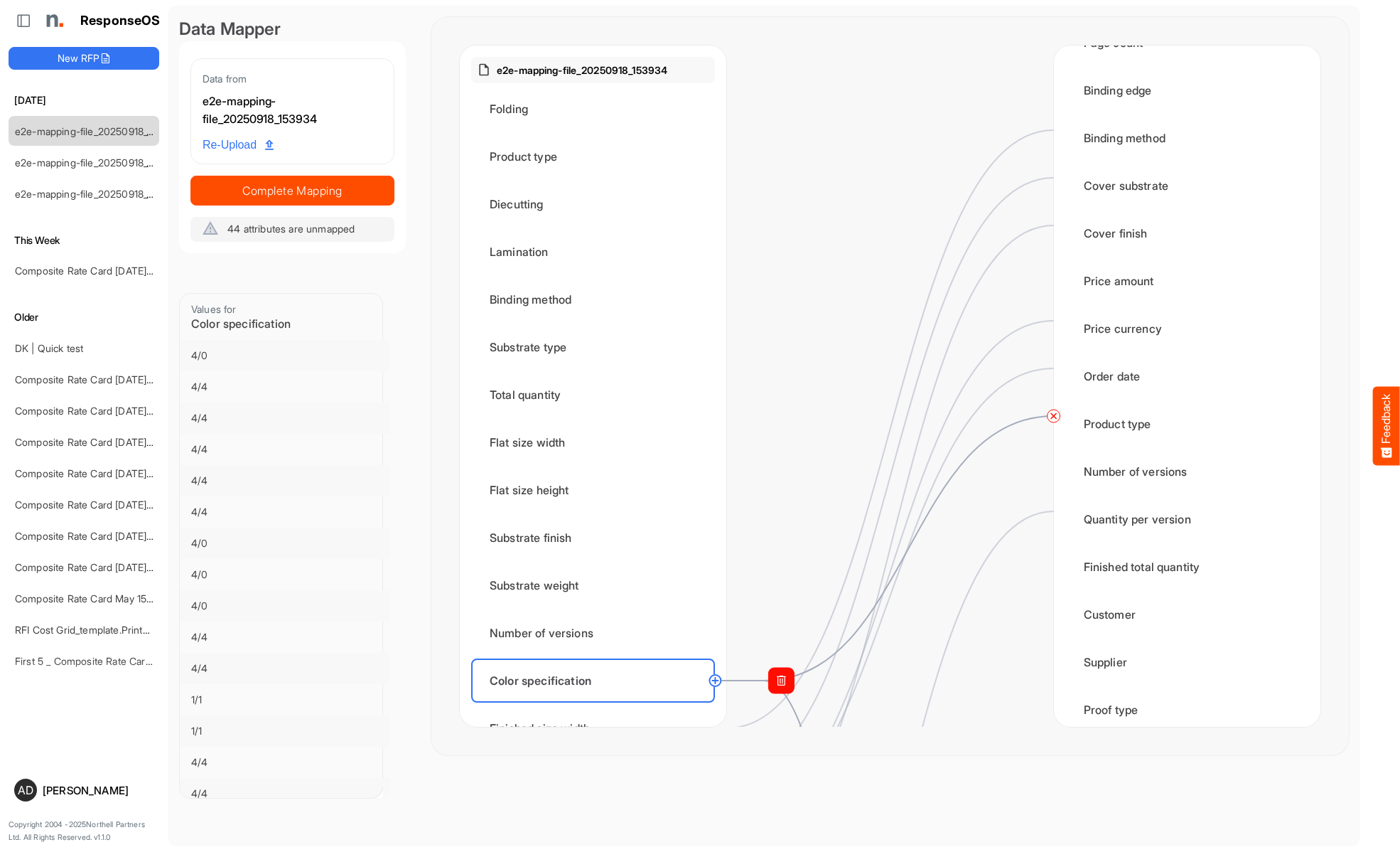
scroll to position [2133, 0]
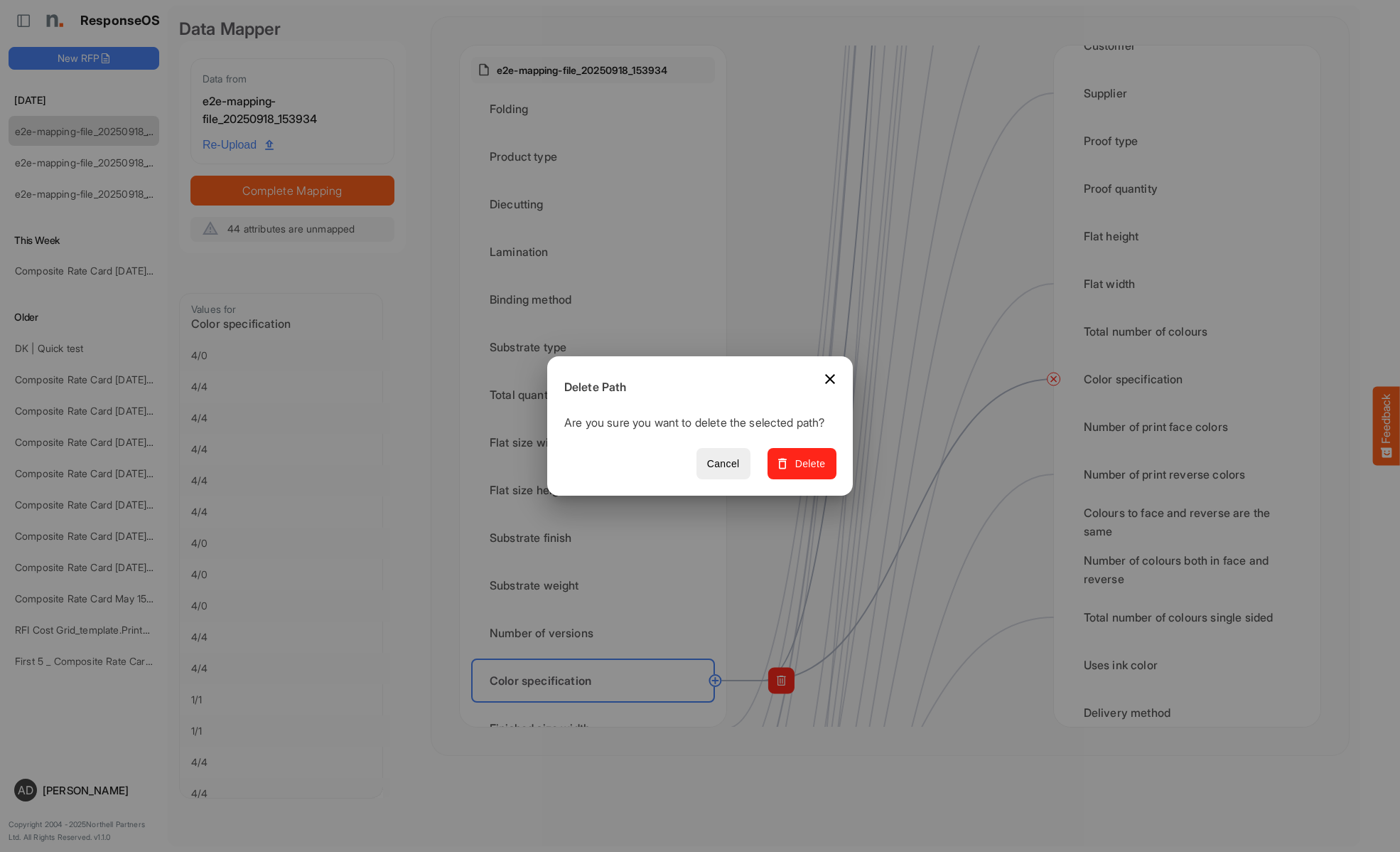
click at [807, 471] on span "Delete" at bounding box center [802, 463] width 48 height 17
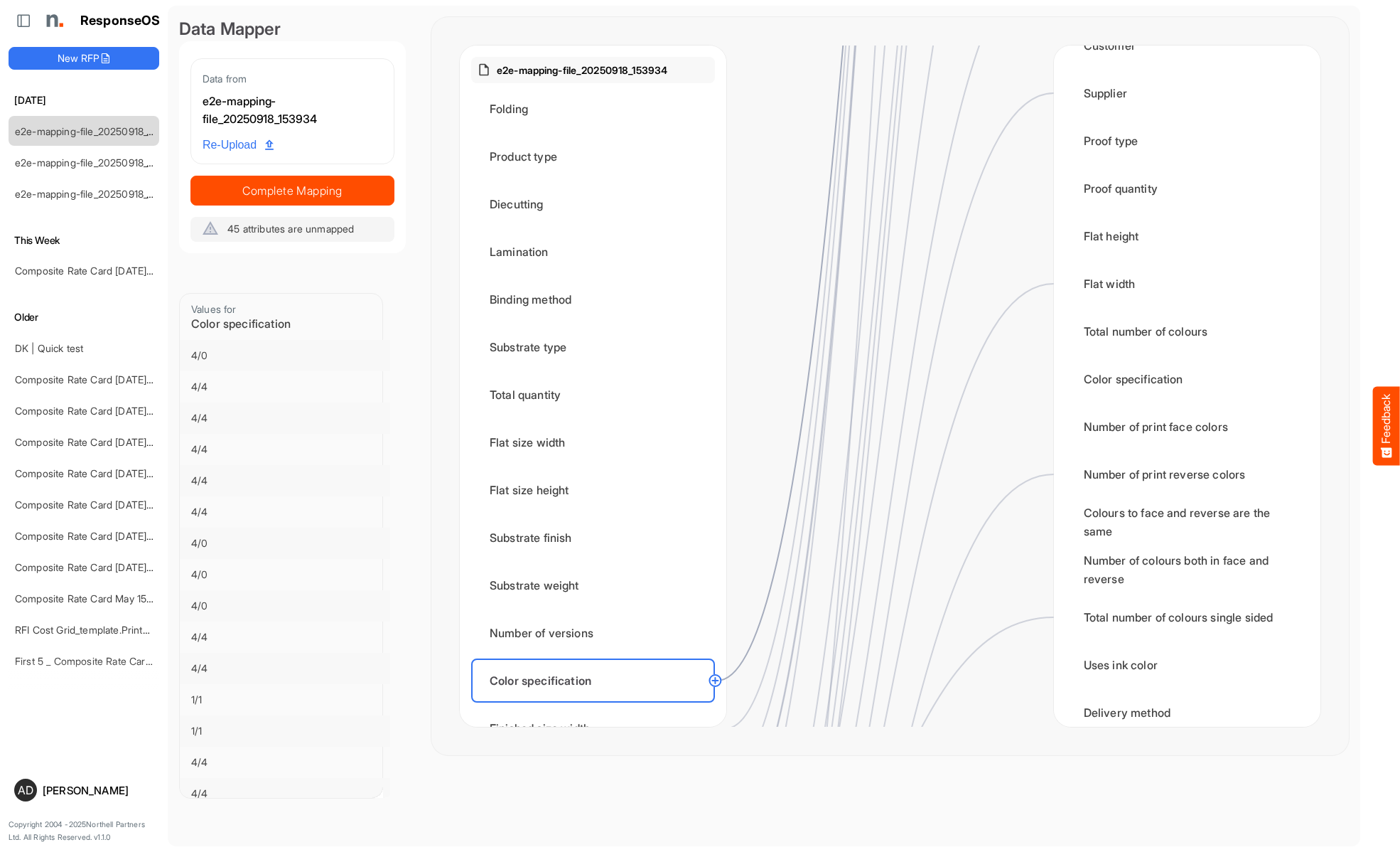
scroll to position [0, 0]
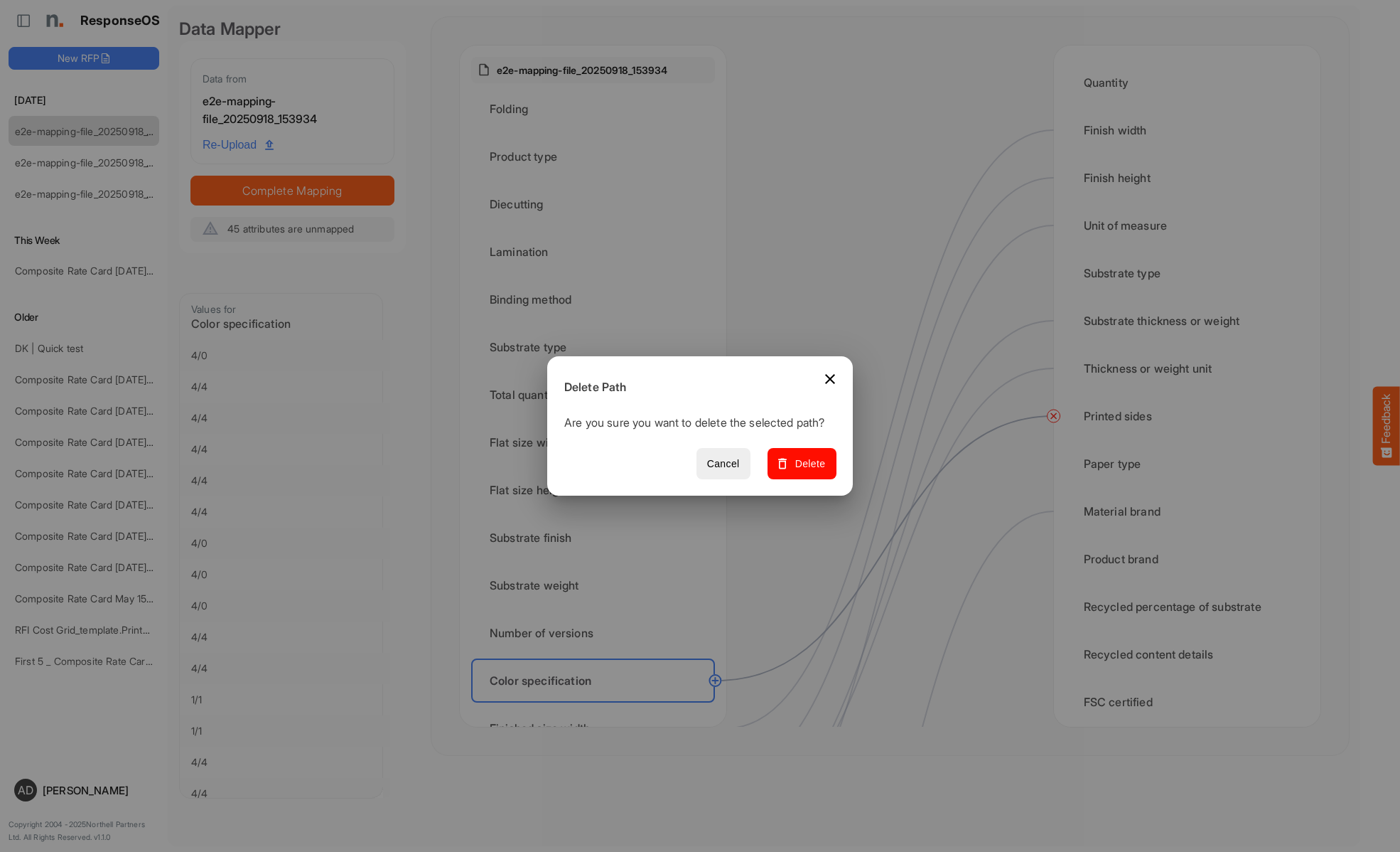
click at [807, 471] on span "Delete" at bounding box center [802, 463] width 48 height 17
click at [597, 706] on div "Finished size width" at bounding box center [592, 728] width 244 height 44
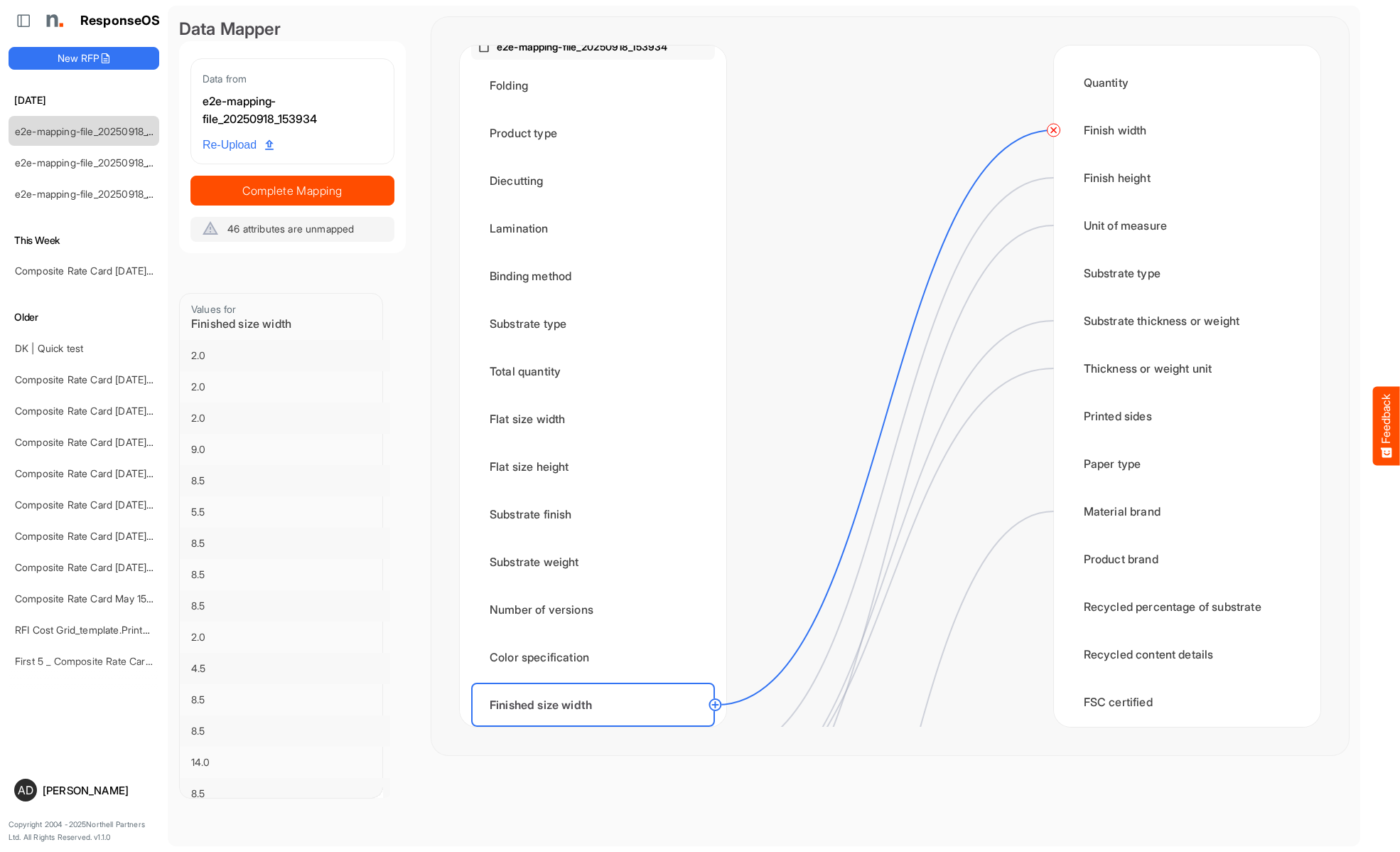
click at [1053, 130] on circle at bounding box center [1053, 130] width 17 height 17
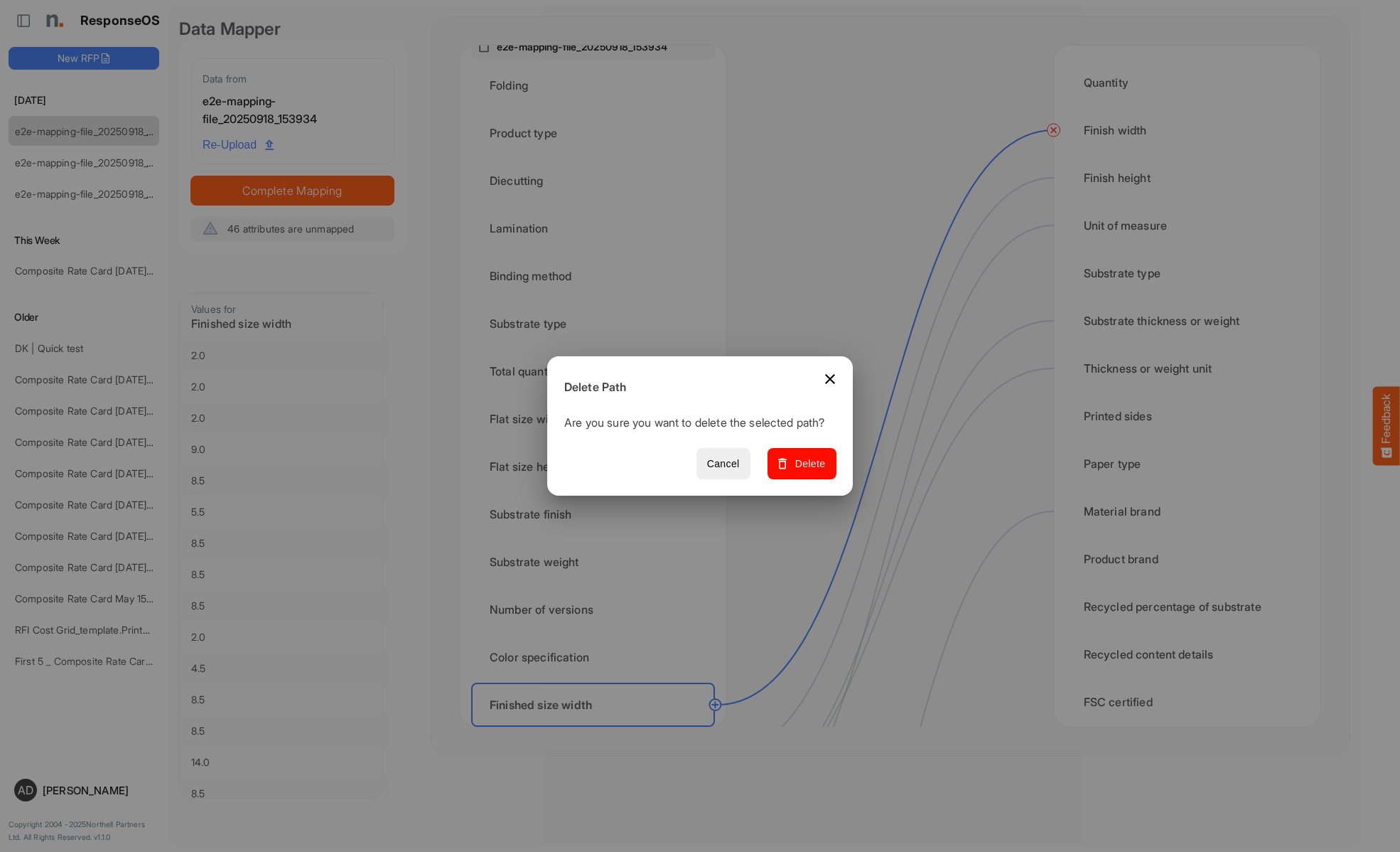
click at [807, 471] on span "Delete" at bounding box center [802, 463] width 48 height 17
click at [597, 730] on div "Finished size height" at bounding box center [592, 752] width 244 height 44
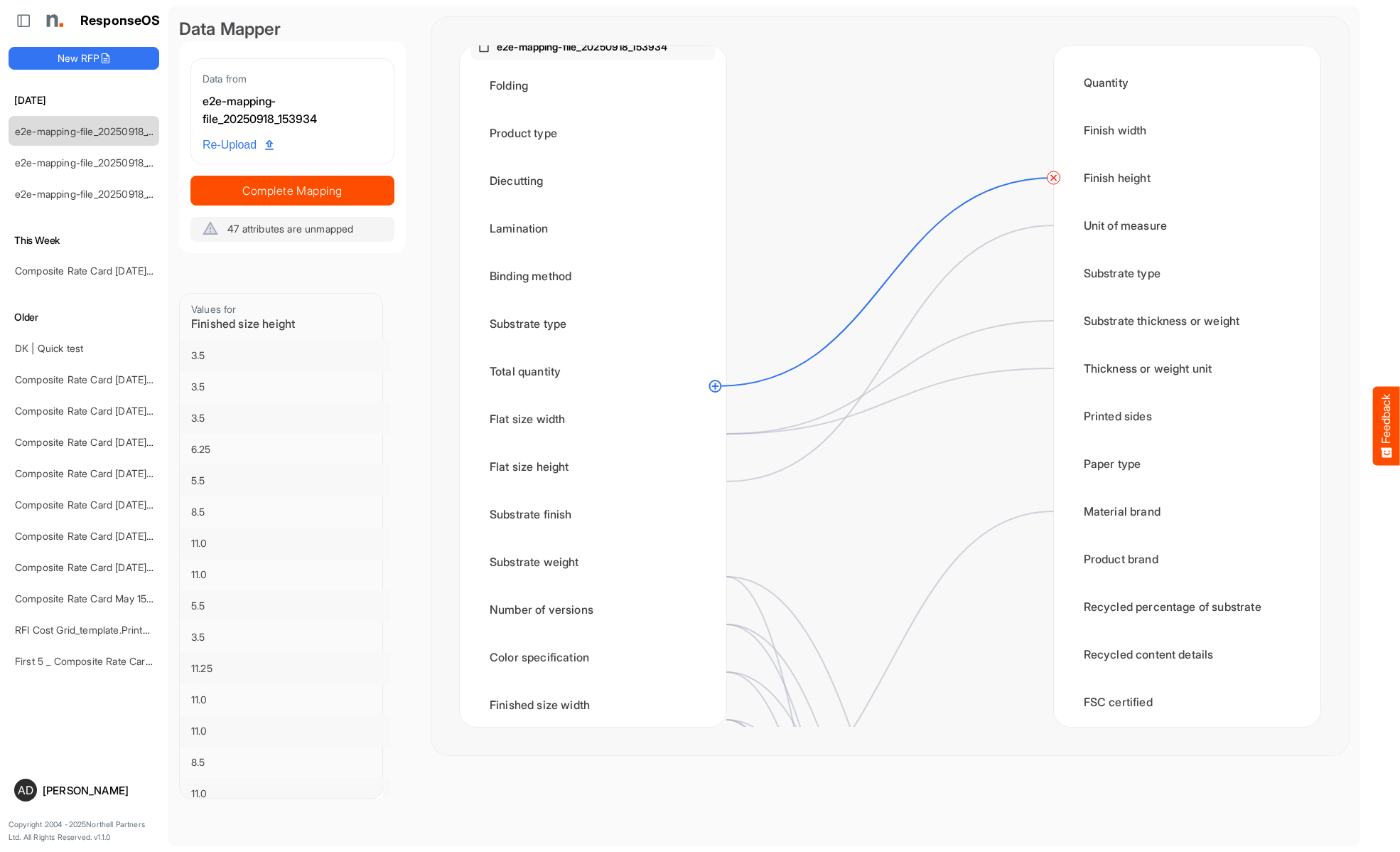
scroll to position [389, 0]
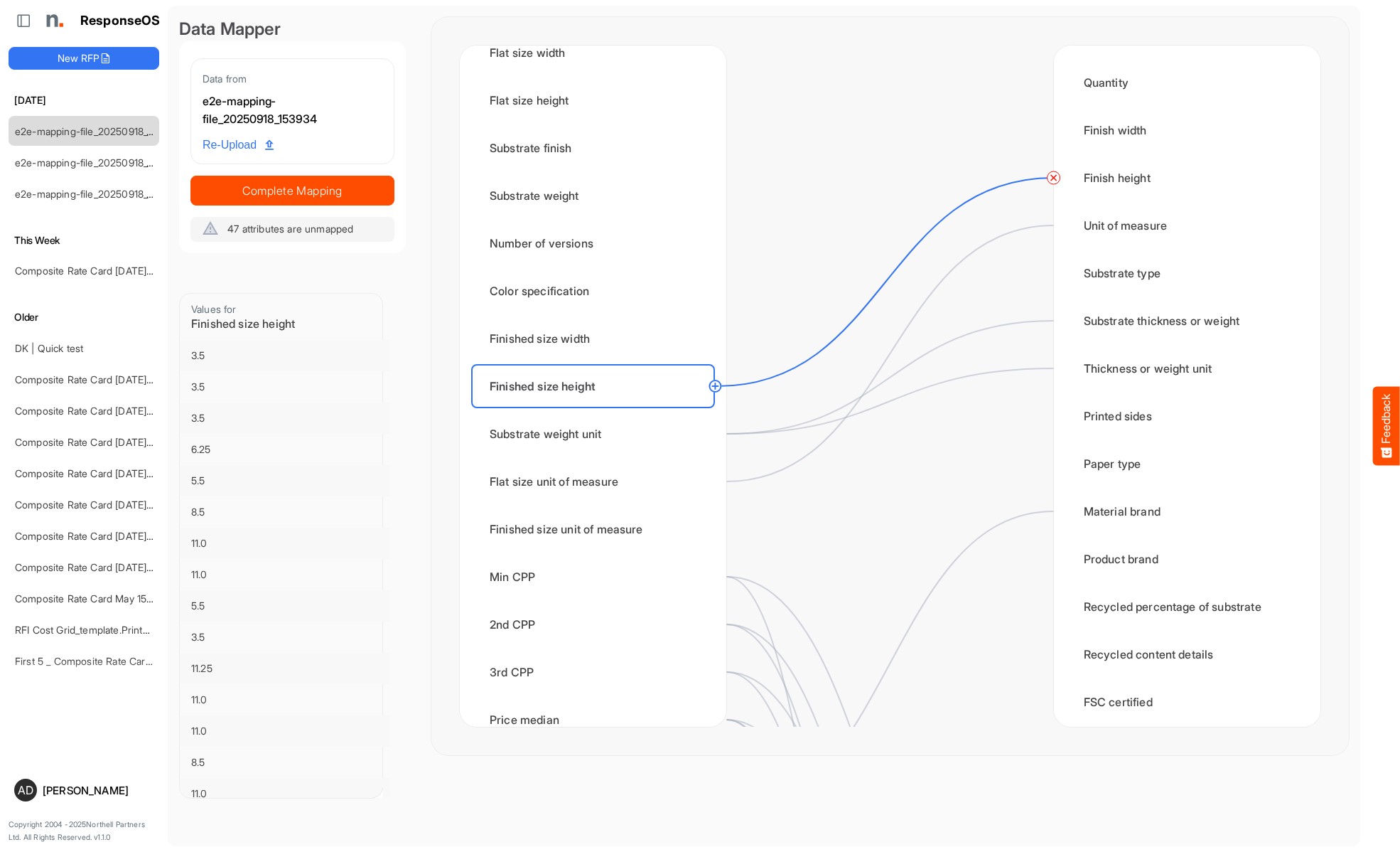
click at [1053, 178] on circle at bounding box center [1053, 178] width 17 height 17
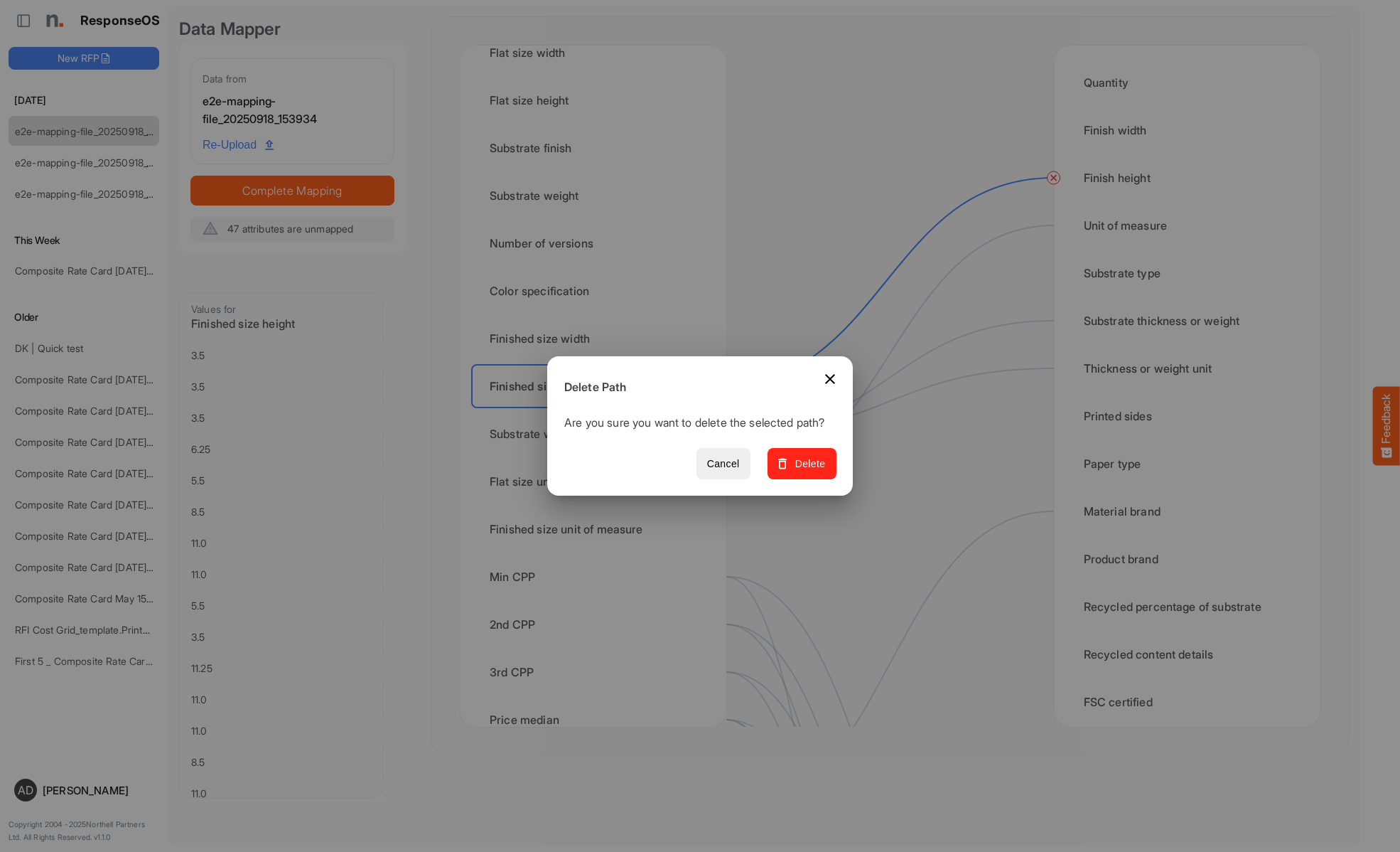
click at [807, 471] on span "Delete" at bounding box center [802, 463] width 48 height 17
click at [597, 433] on div "Substrate weight unit" at bounding box center [592, 433] width 244 height 44
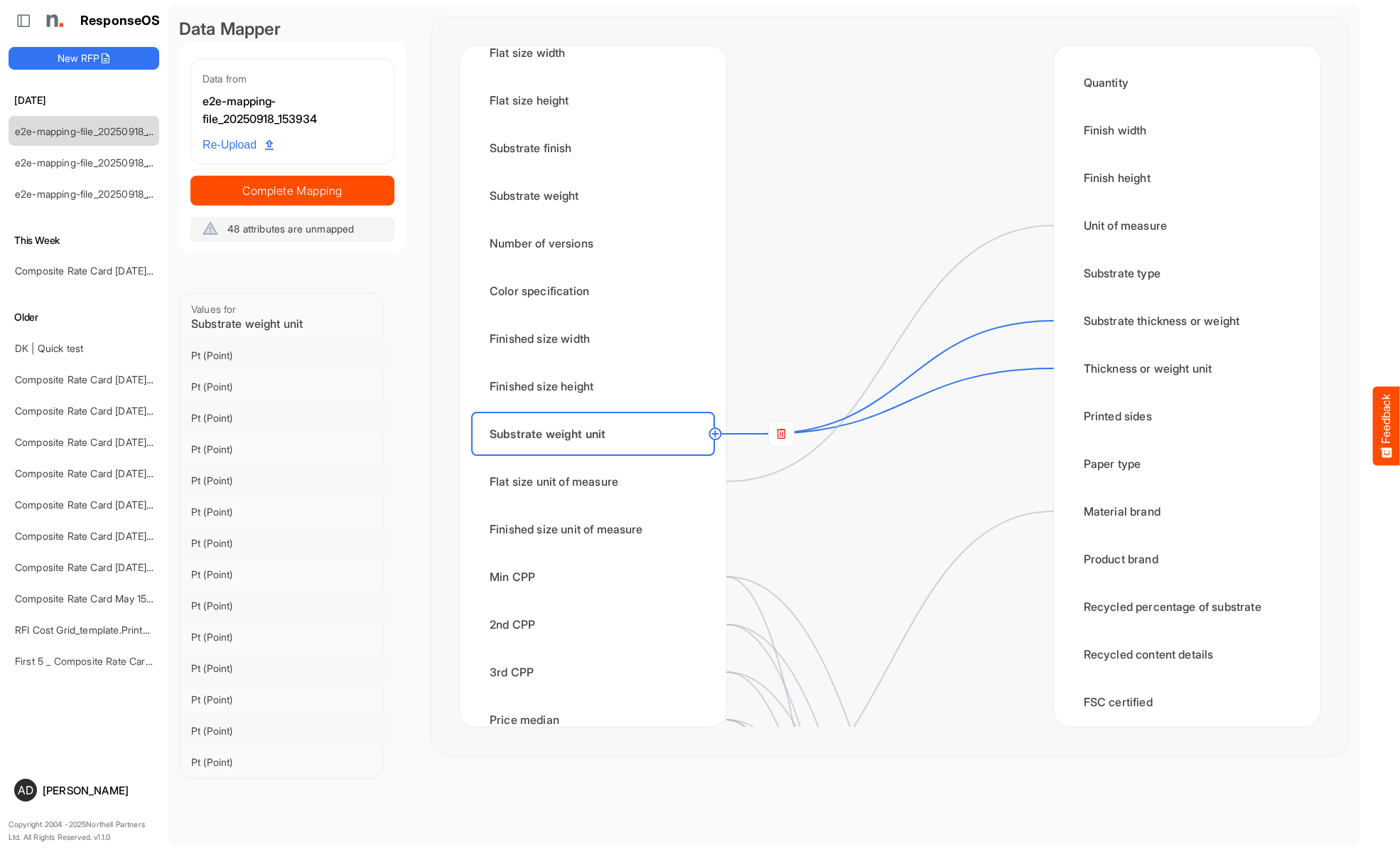
click at [781, 433] on rect at bounding box center [781, 433] width 26 height 26
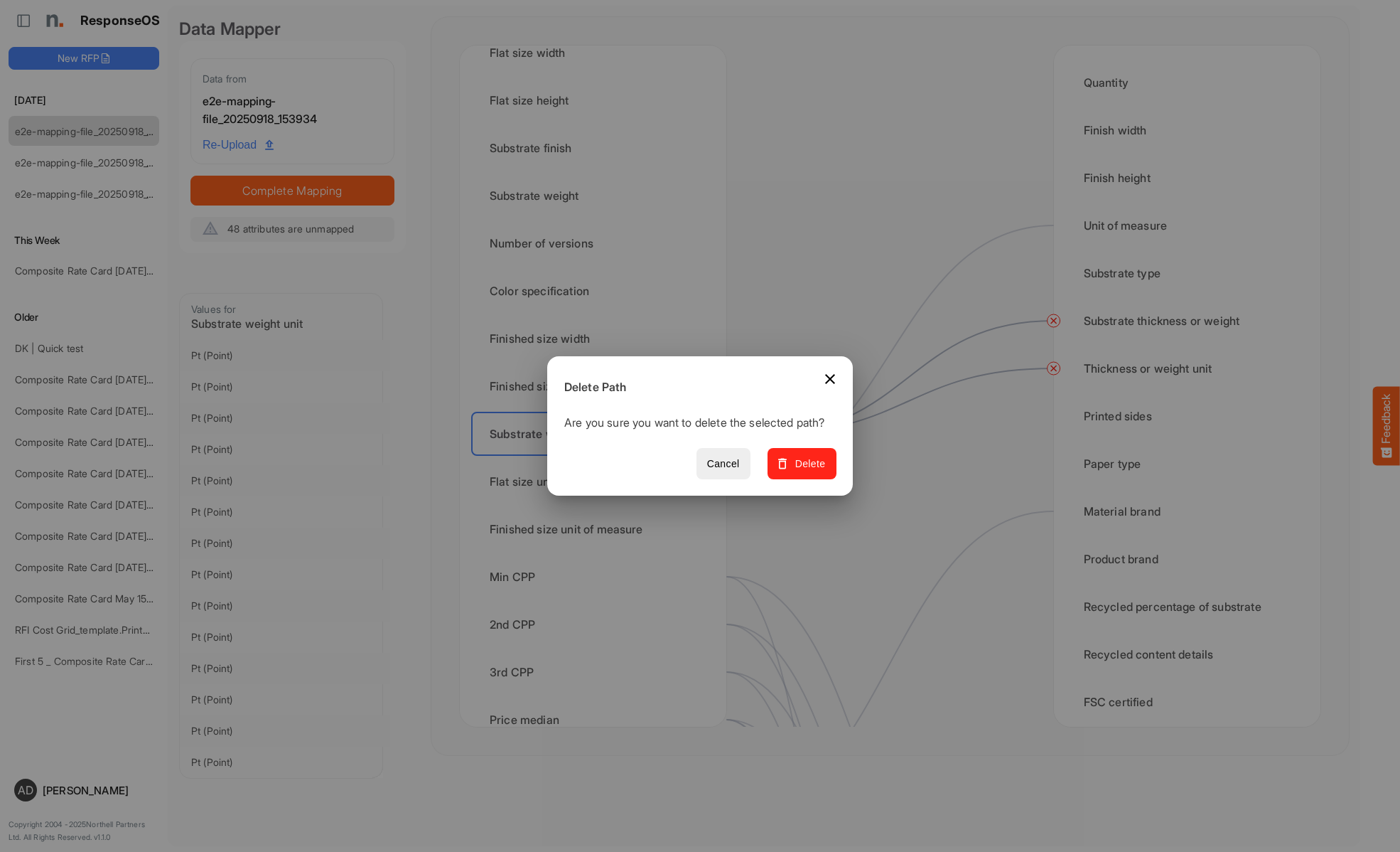
click at [807, 471] on span "Delete" at bounding box center [802, 463] width 48 height 17
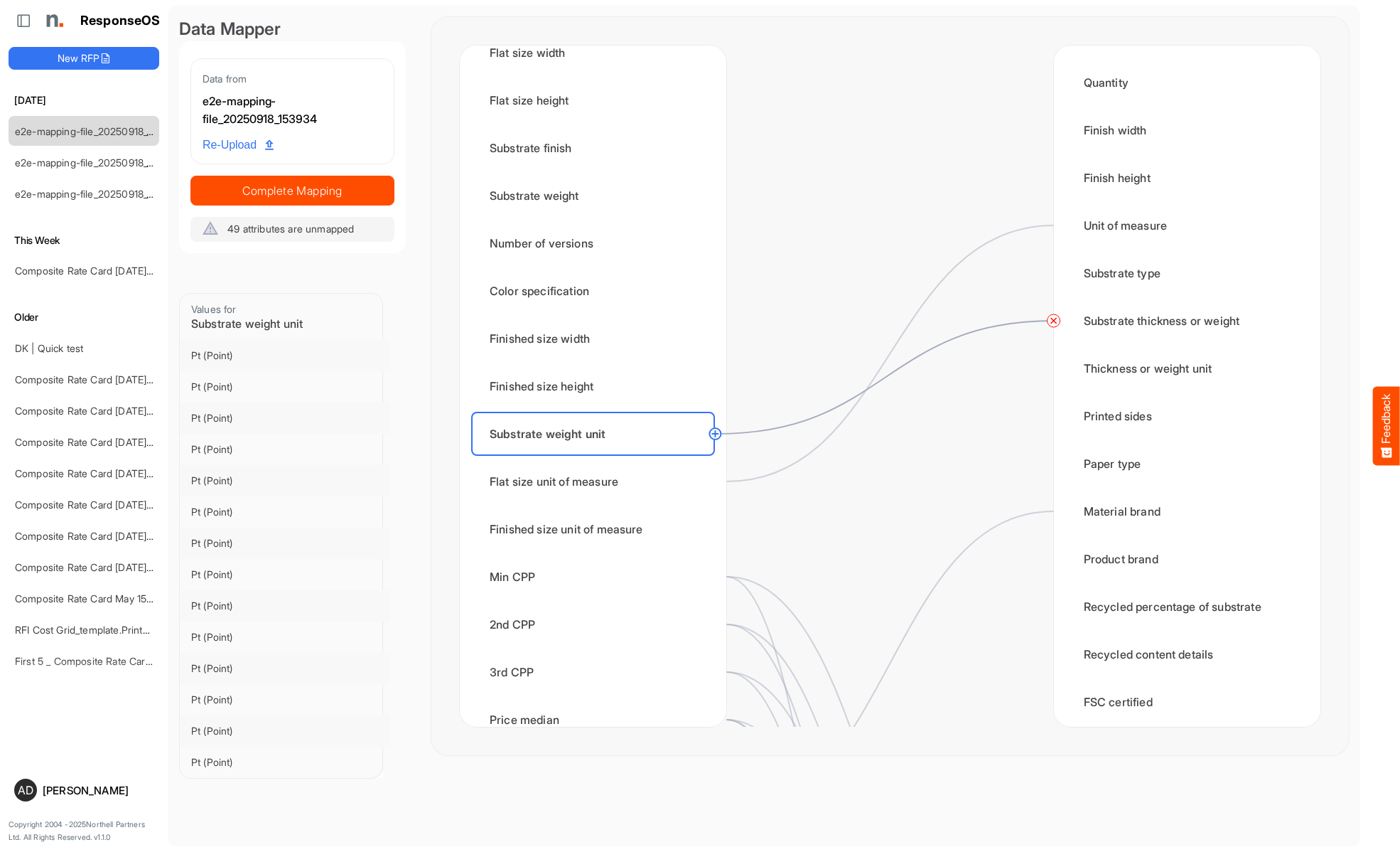
click at [1053, 320] on circle at bounding box center [1053, 320] width 17 height 17
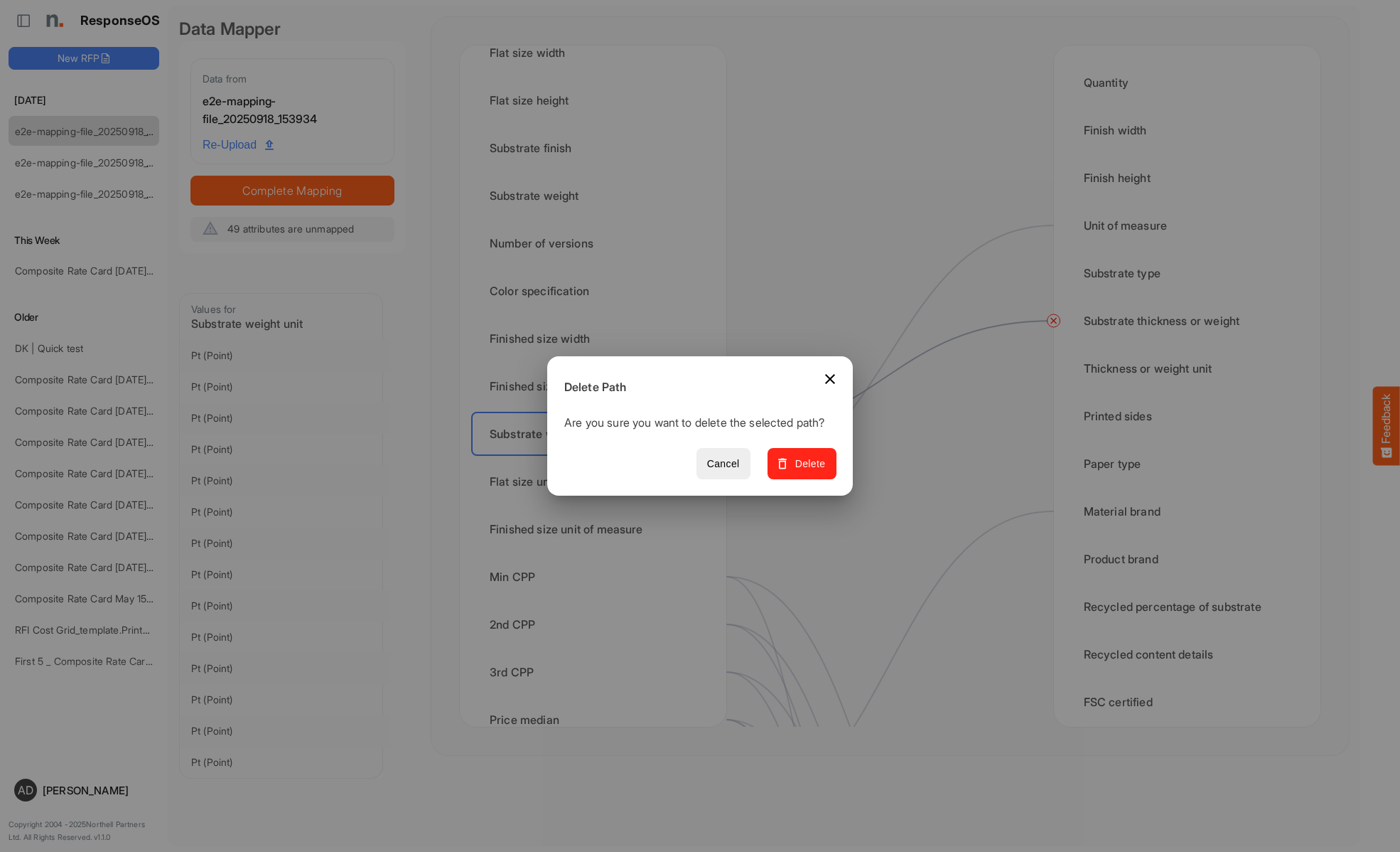
click at [807, 471] on span "Delete" at bounding box center [802, 463] width 48 height 17
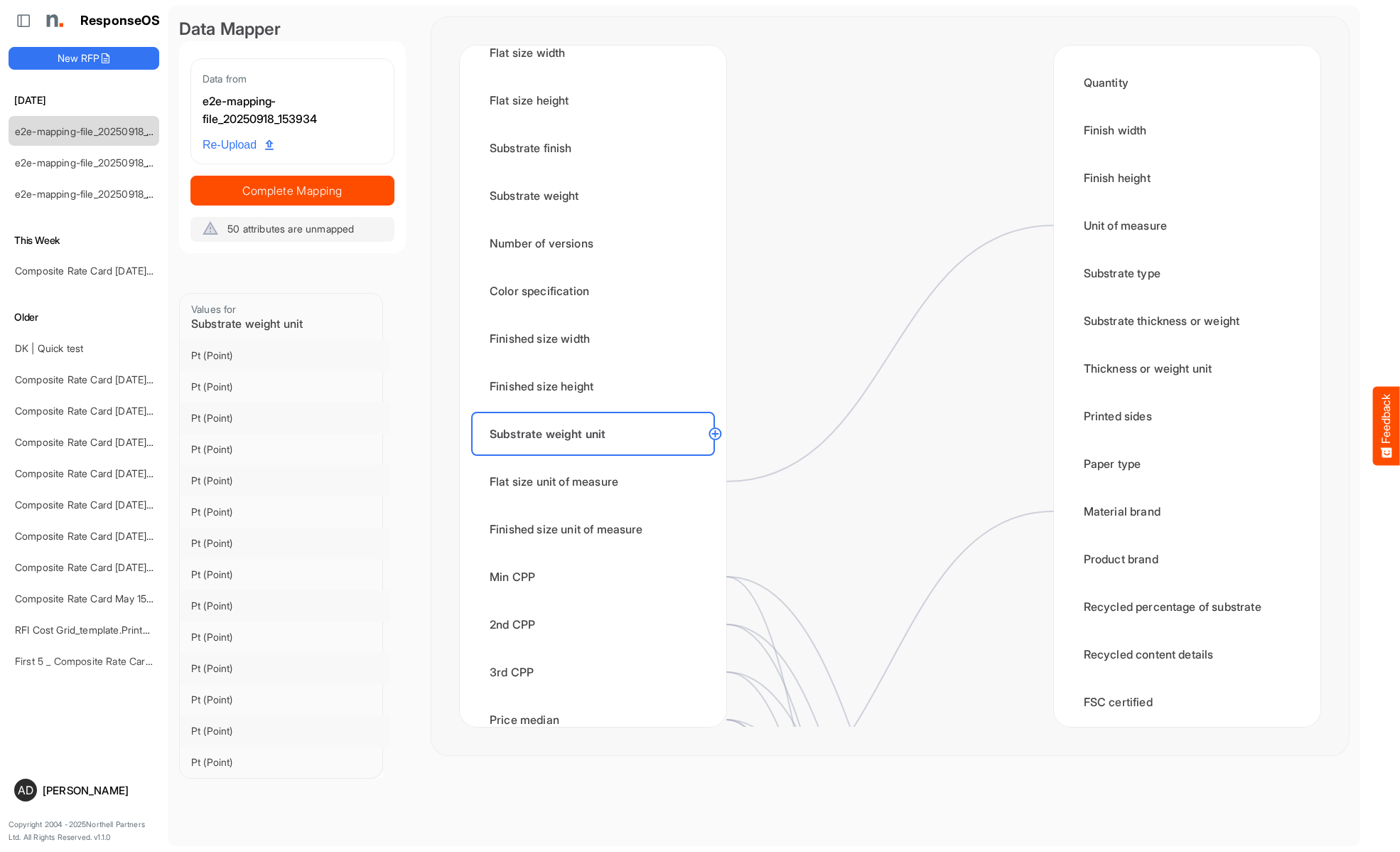
click at [597, 481] on div "Flat size unit of measure" at bounding box center [592, 481] width 244 height 44
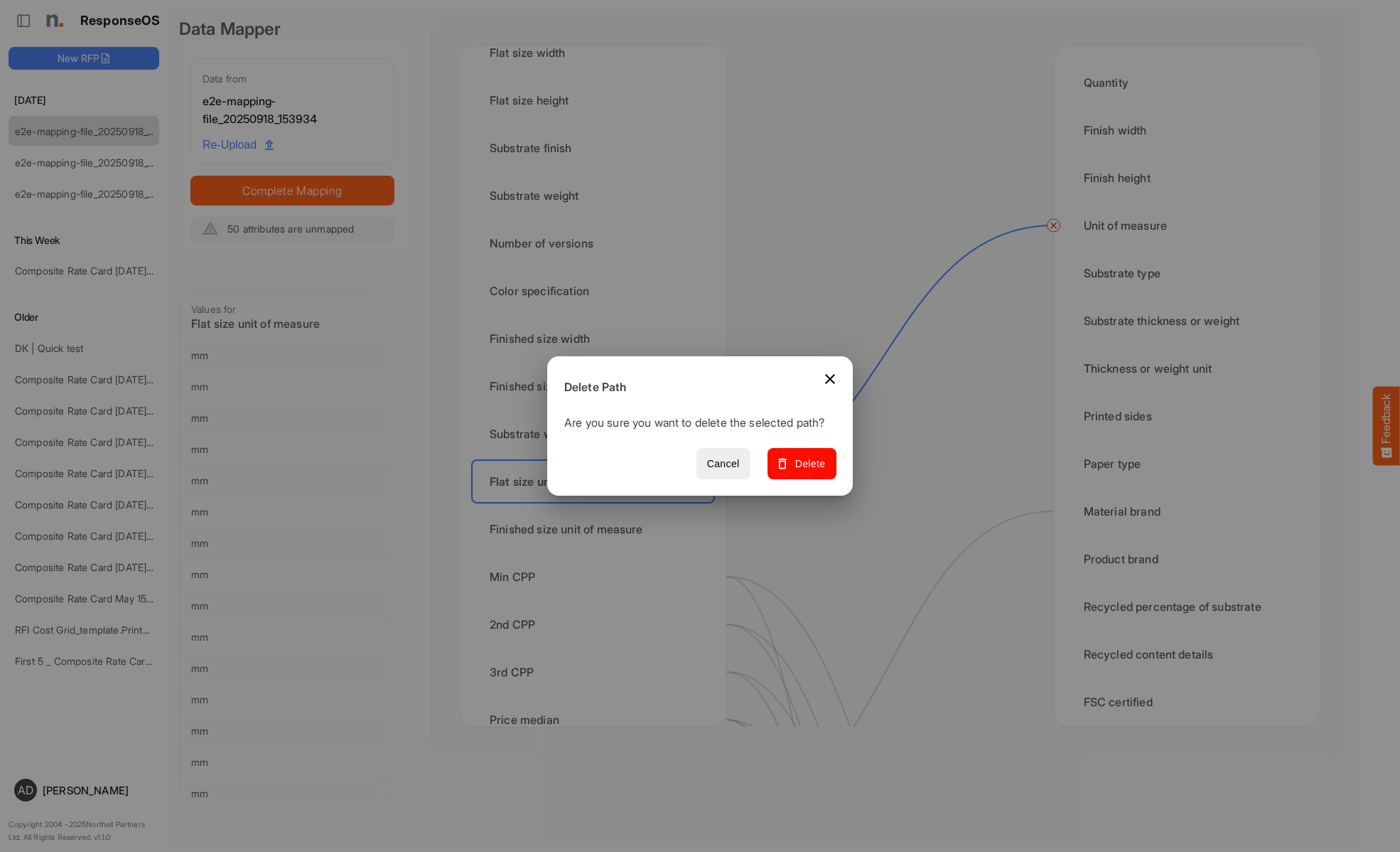
click at [807, 471] on span "Delete" at bounding box center [802, 463] width 48 height 17
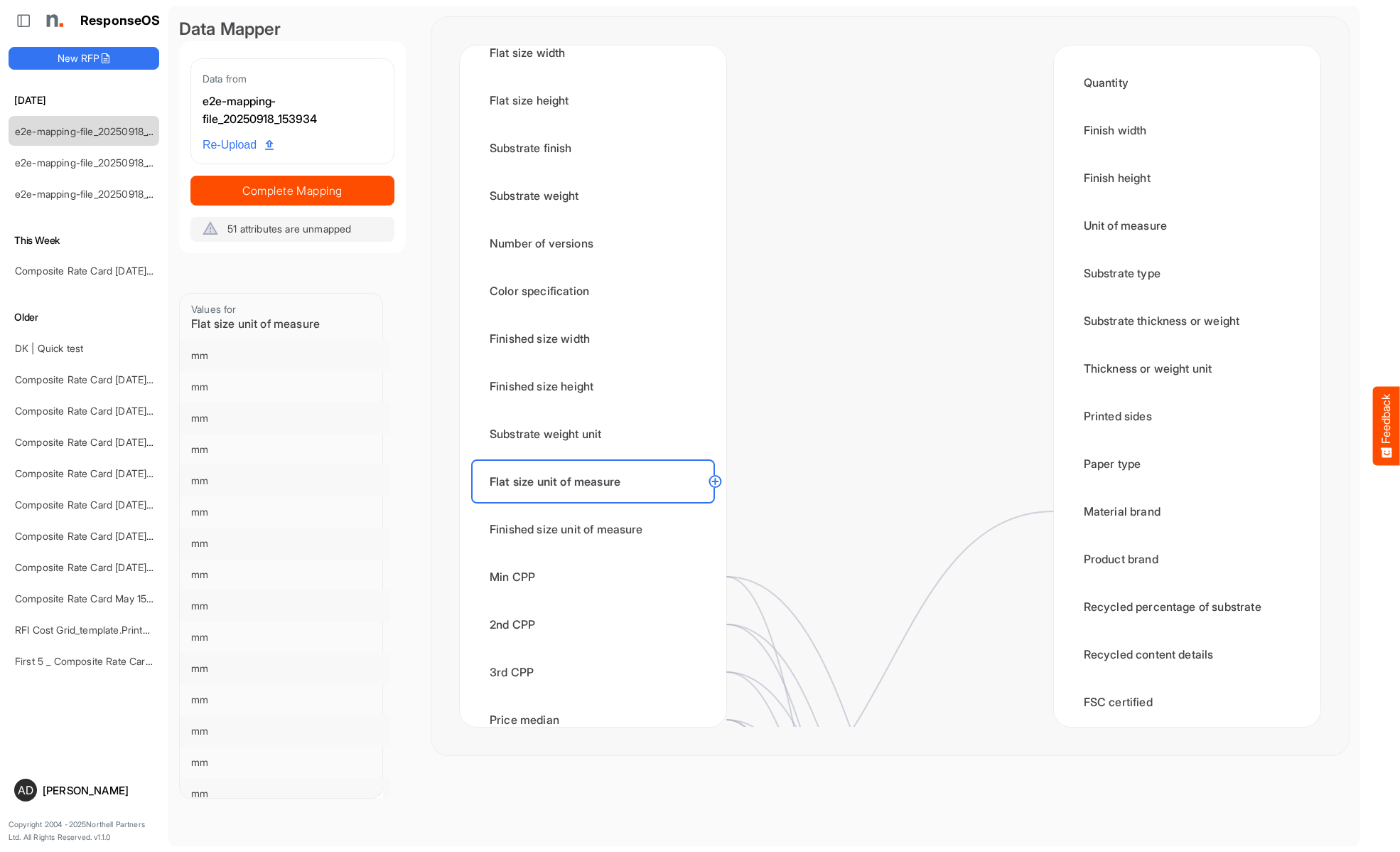
click at [597, 529] on div "Finished size unit of measure" at bounding box center [592, 529] width 244 height 44
click at [597, 577] on div "Min CPP" at bounding box center [592, 577] width 244 height 44
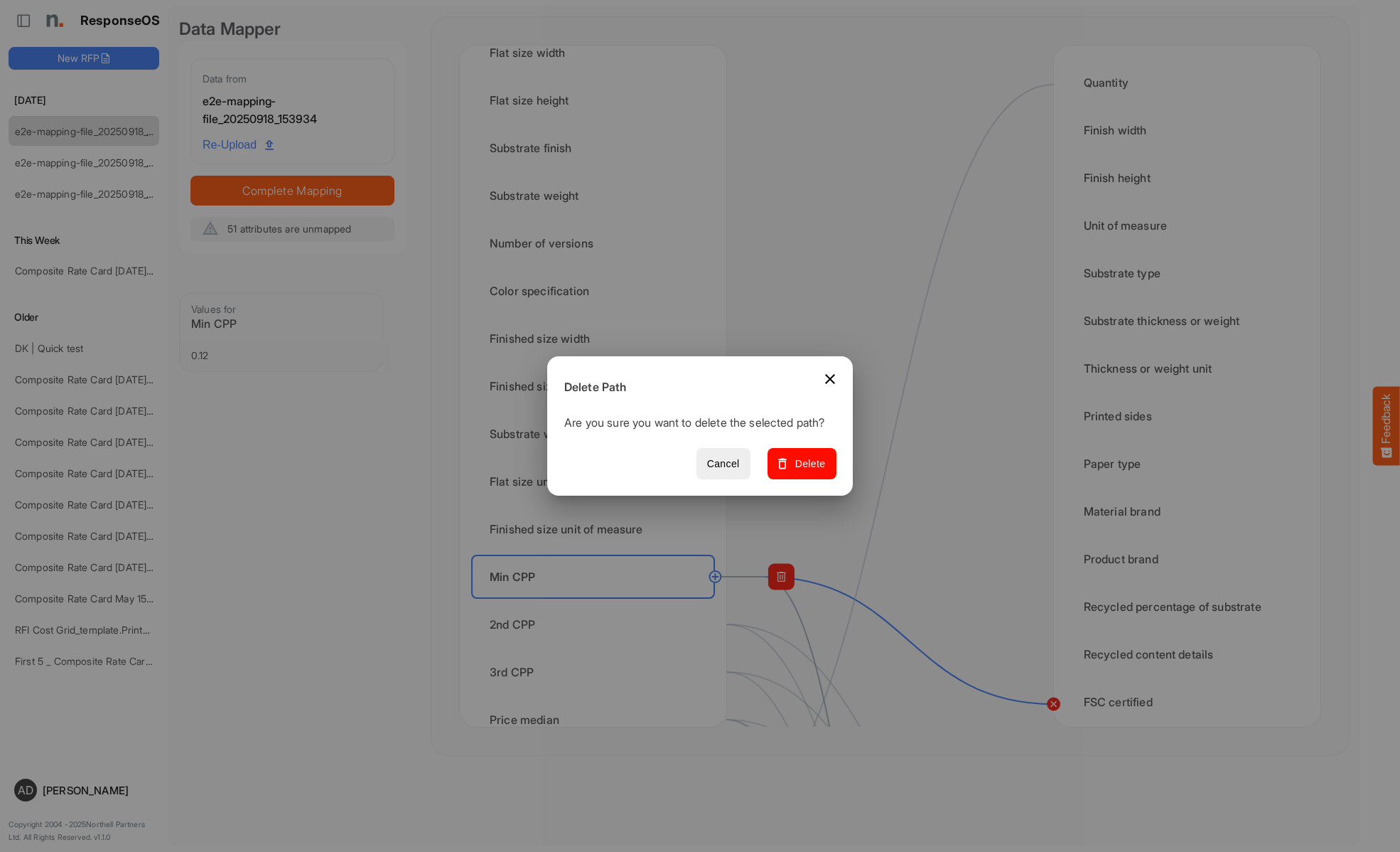
scroll to position [427, 0]
click at [807, 471] on span "Delete" at bounding box center [802, 463] width 48 height 17
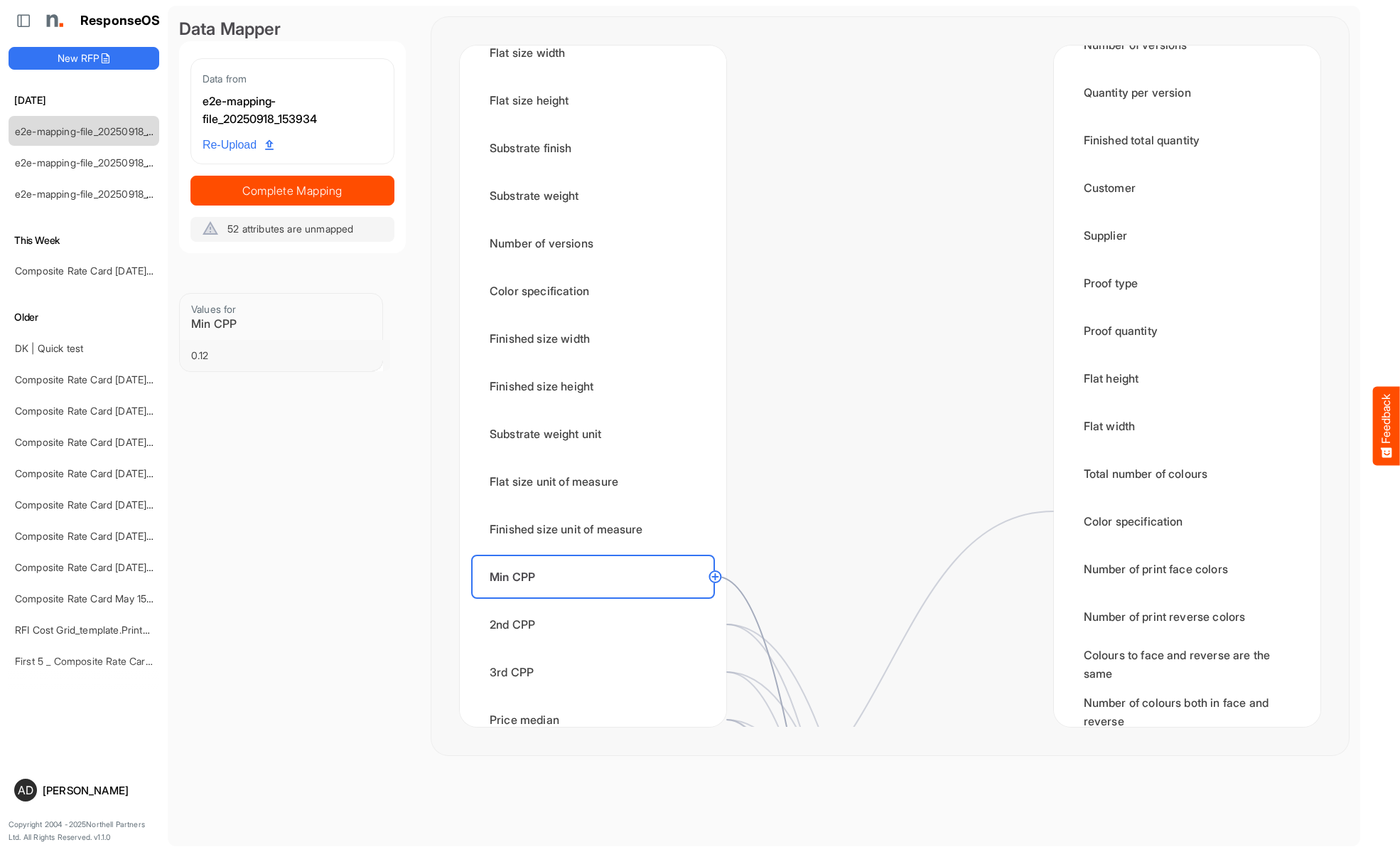
scroll to position [2274, 0]
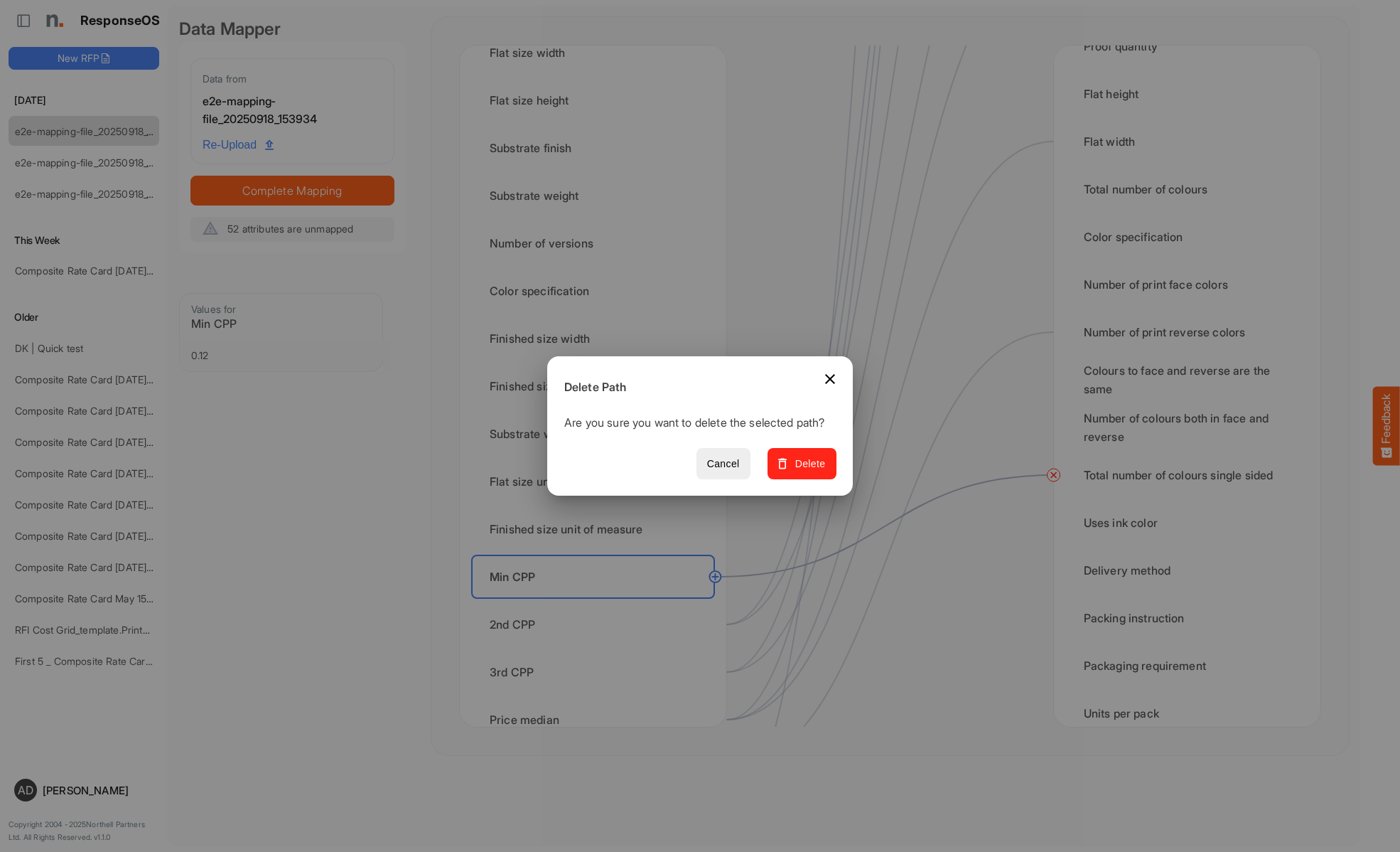
click at [807, 471] on span "Delete" at bounding box center [802, 463] width 48 height 17
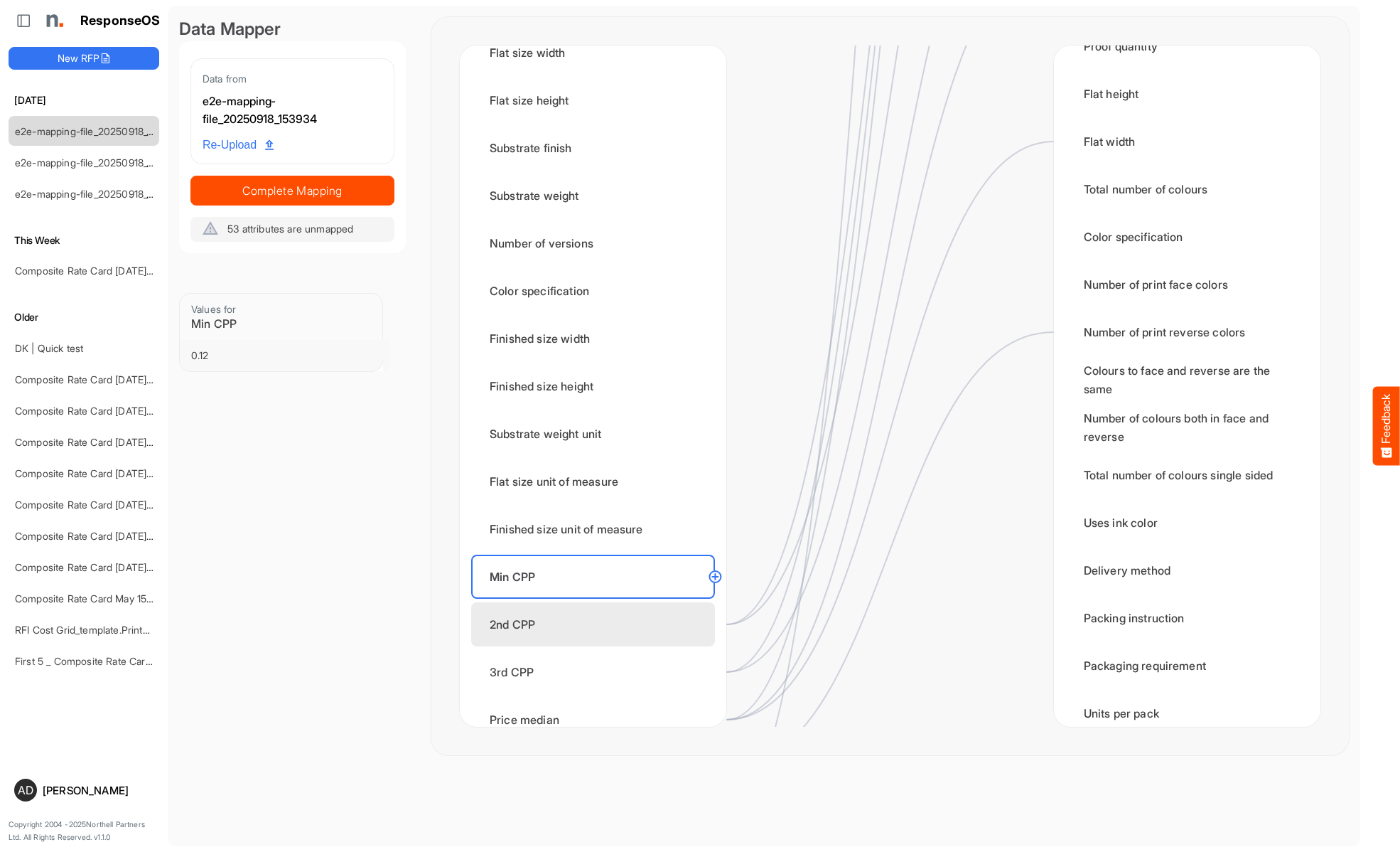
click at [597, 624] on div "2nd CPP" at bounding box center [592, 624] width 244 height 44
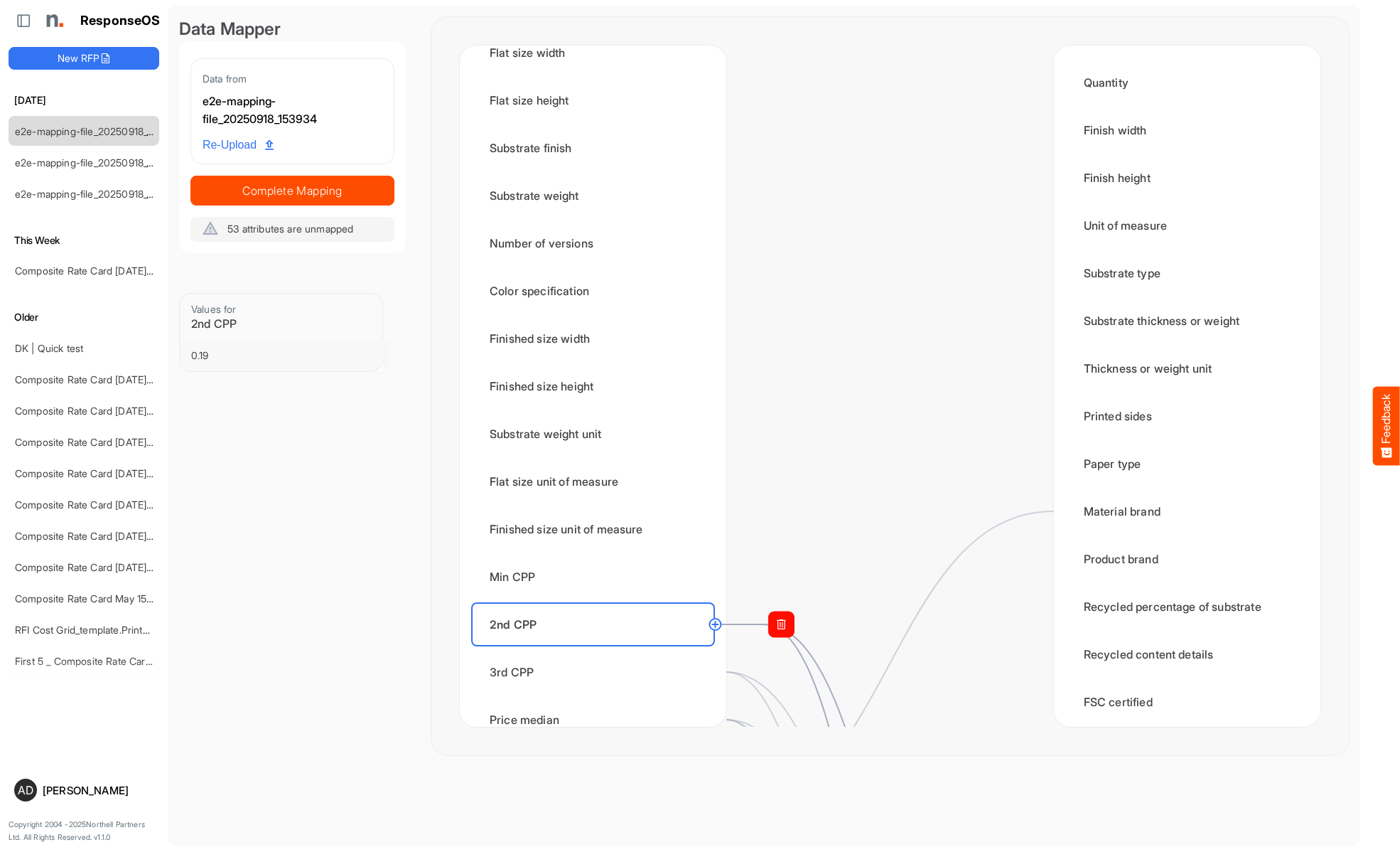
scroll to position [0, 0]
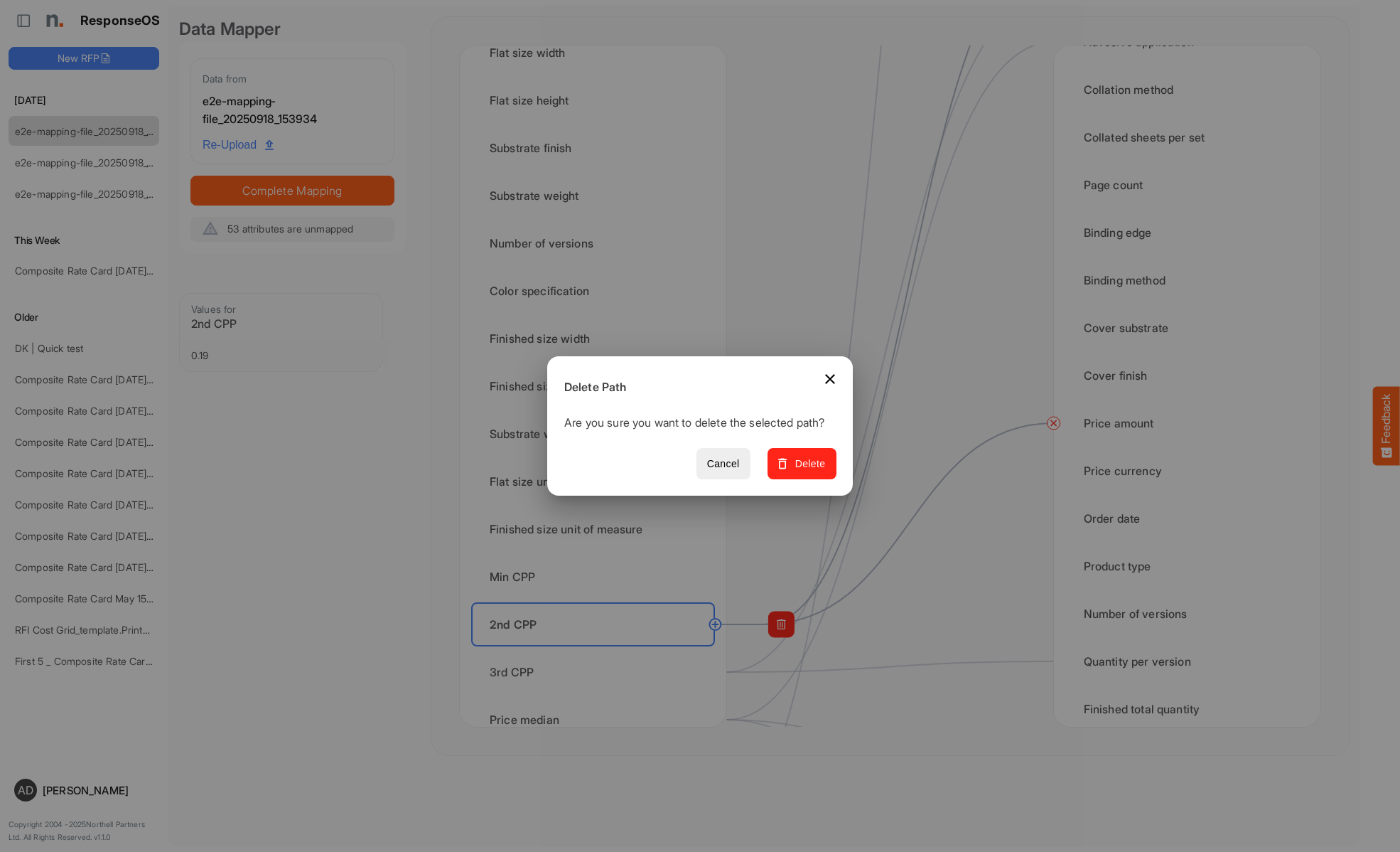
click at [807, 471] on span "Delete" at bounding box center [802, 463] width 48 height 17
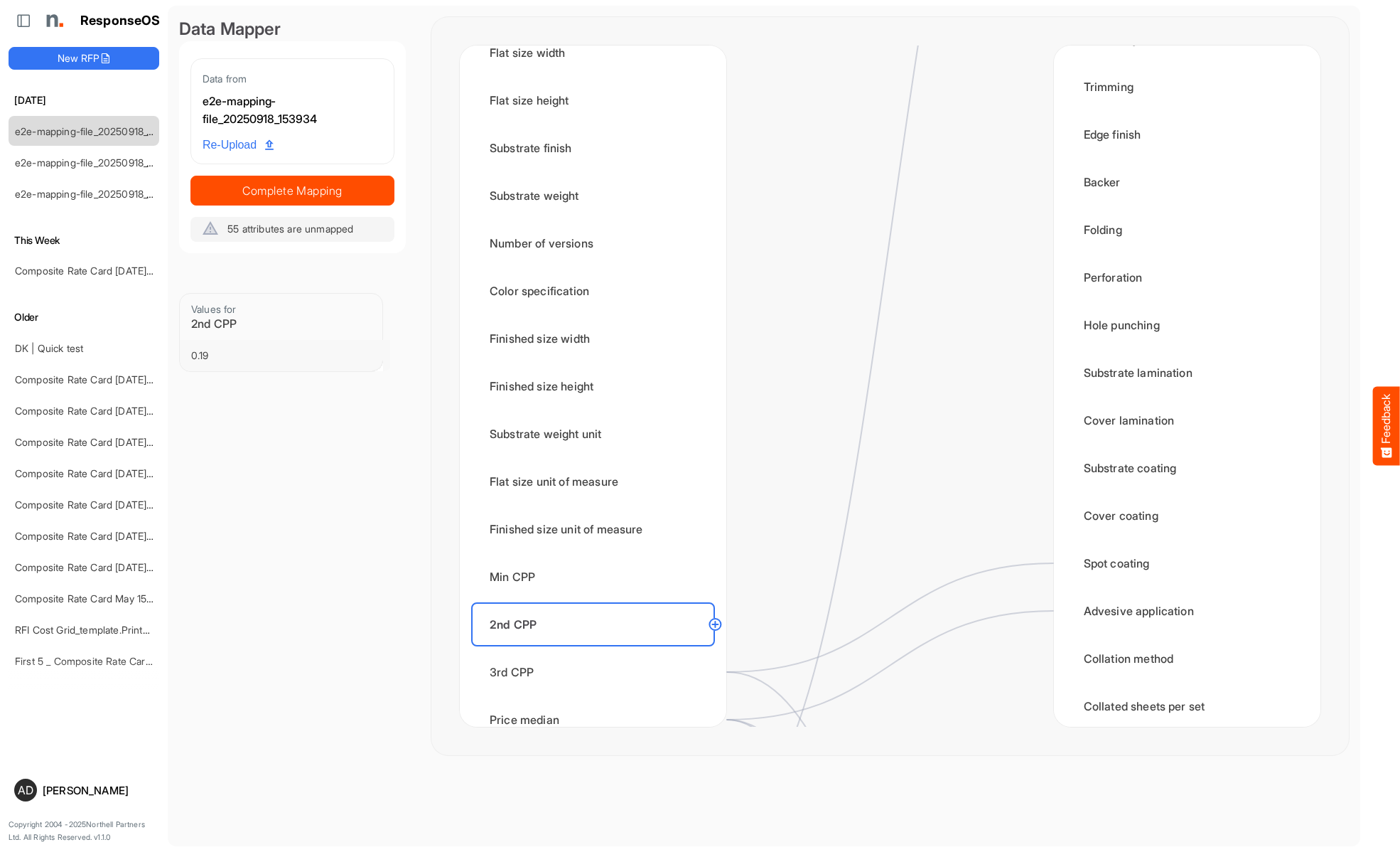
click at [597, 672] on div "3rd CPP" at bounding box center [592, 672] width 244 height 44
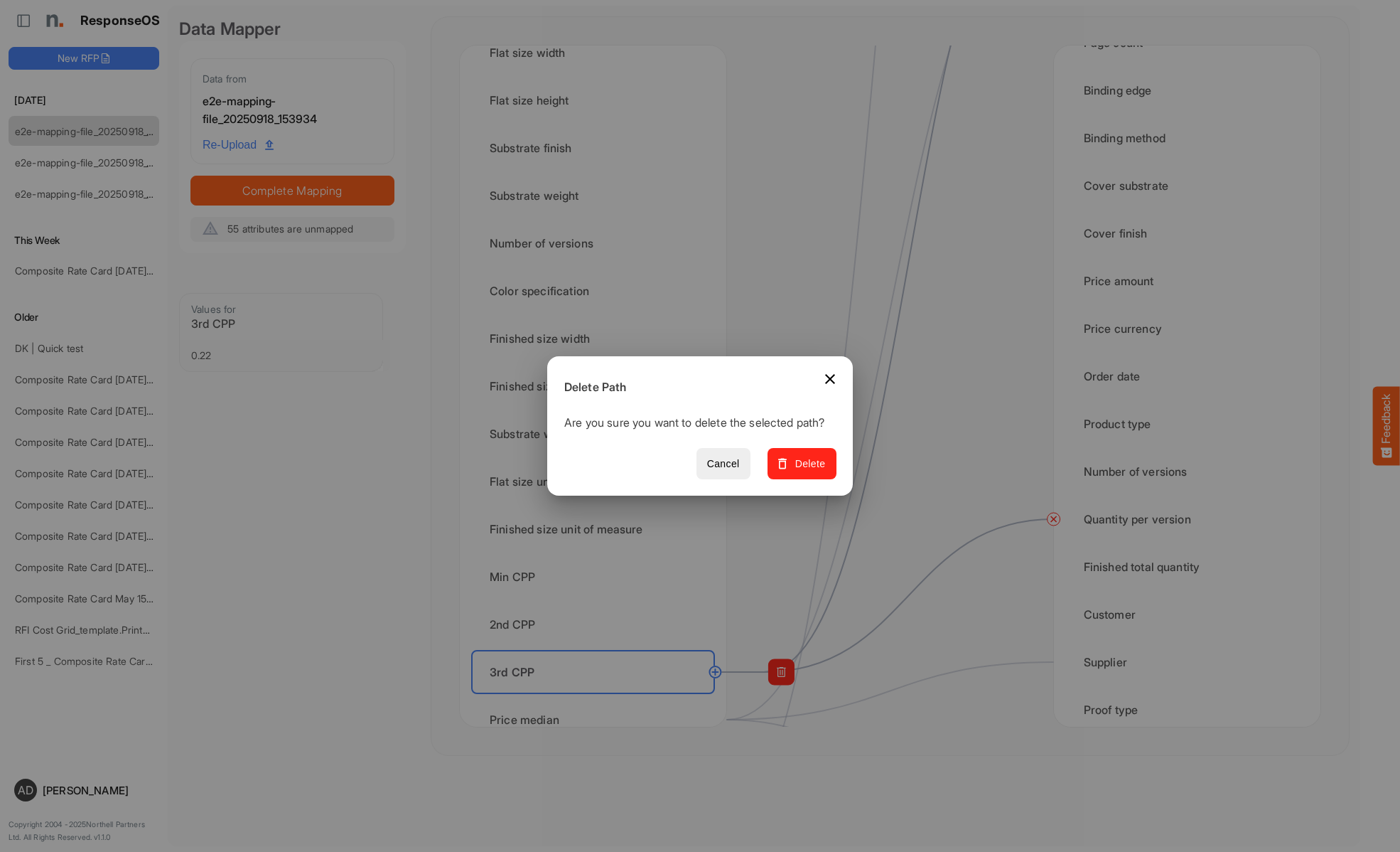
click at [807, 471] on span "Delete" at bounding box center [802, 463] width 48 height 17
click at [597, 705] on div "Price median" at bounding box center [592, 720] width 244 height 44
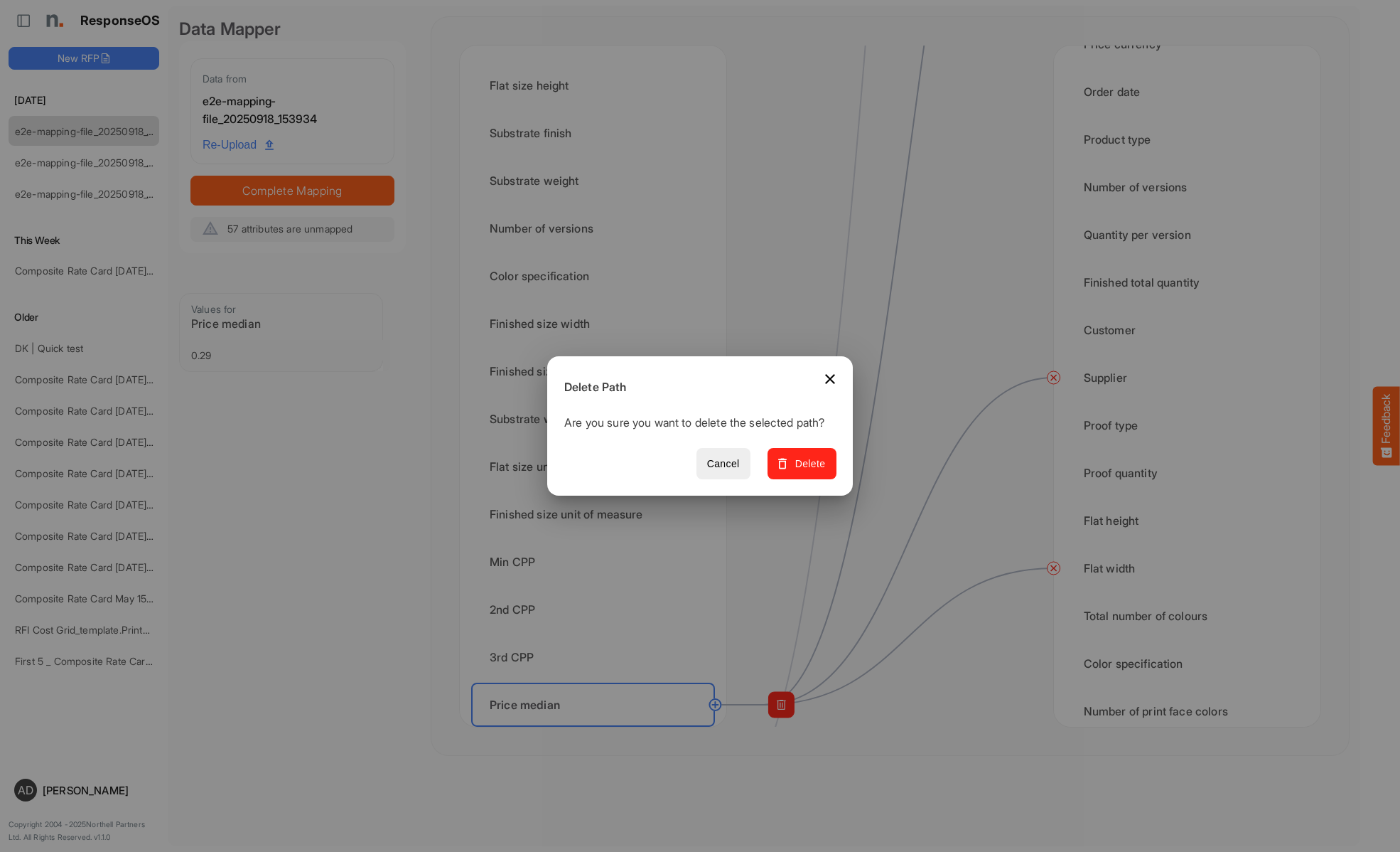
click at [807, 471] on span "Delete" at bounding box center [802, 463] width 48 height 17
